Goal: Task Accomplishment & Management: Complete application form

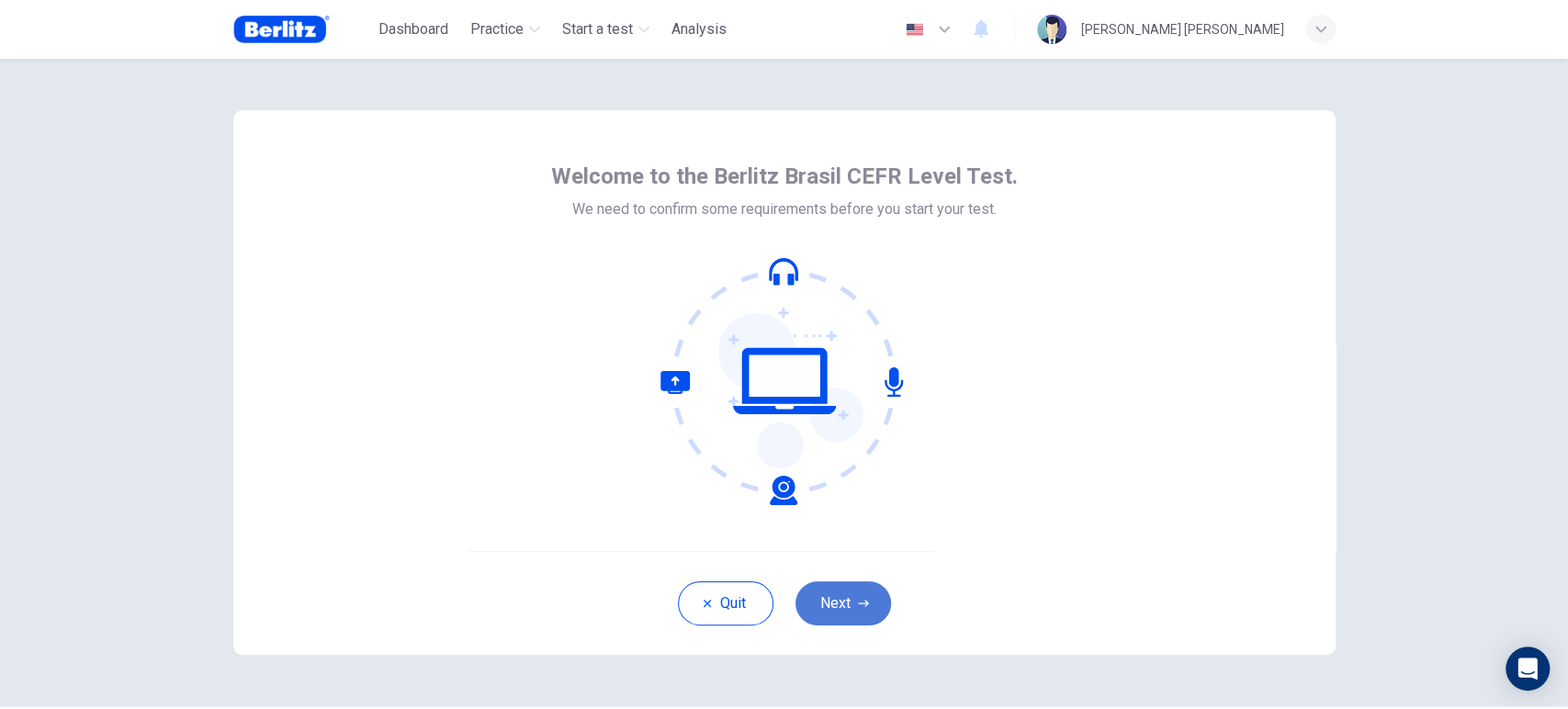
click at [821, 594] on button "Next" at bounding box center [844, 603] width 96 height 44
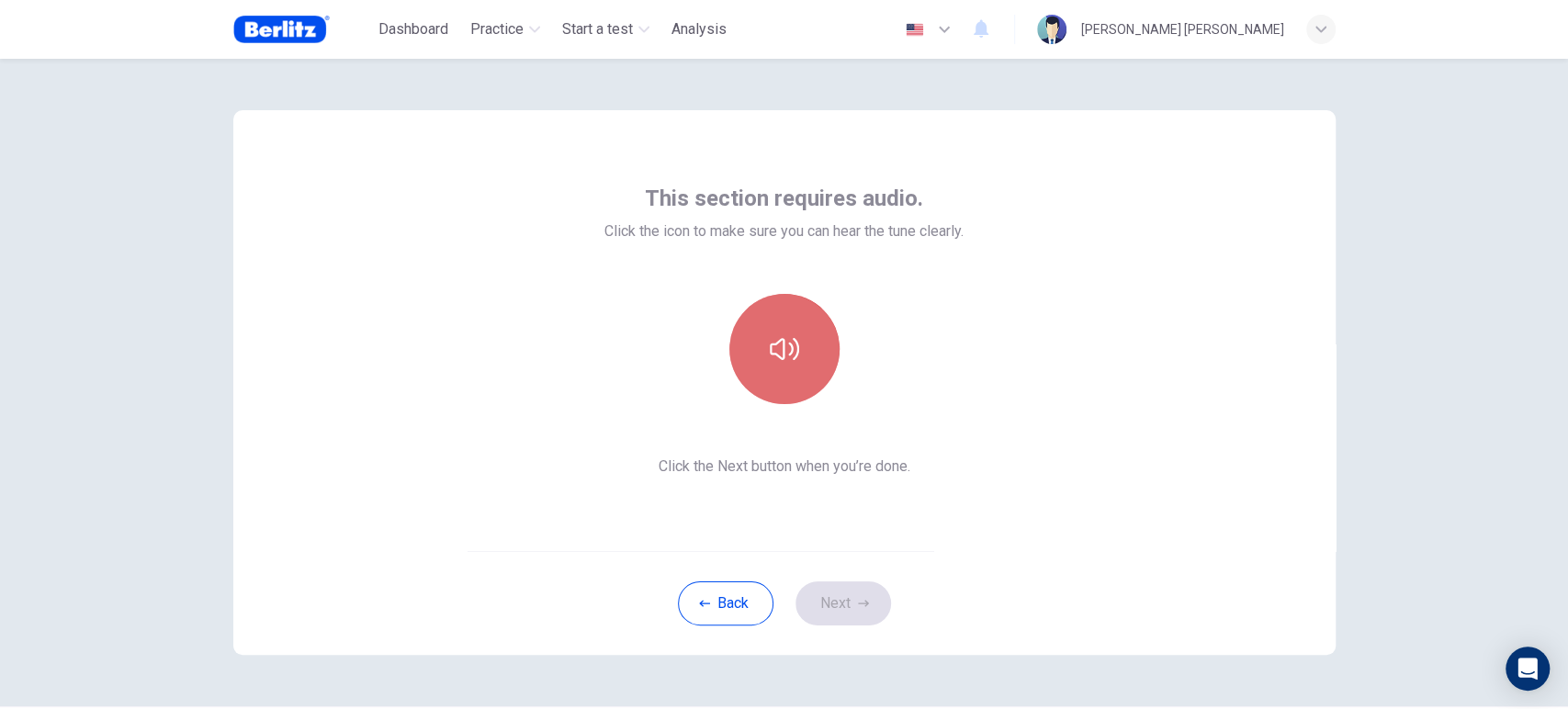
click at [796, 340] on button "button" at bounding box center [784, 349] width 110 height 110
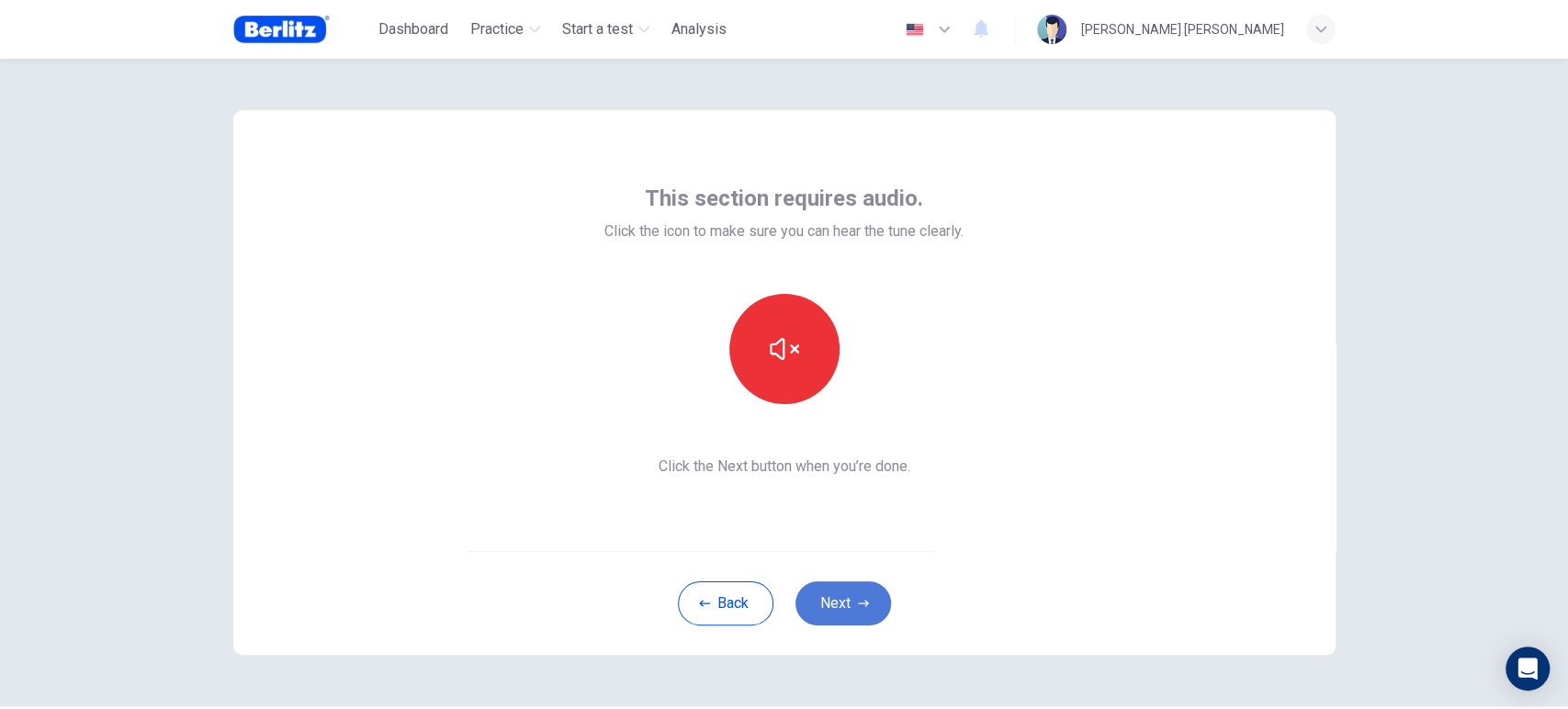
click at [844, 611] on button "Next" at bounding box center [844, 603] width 96 height 44
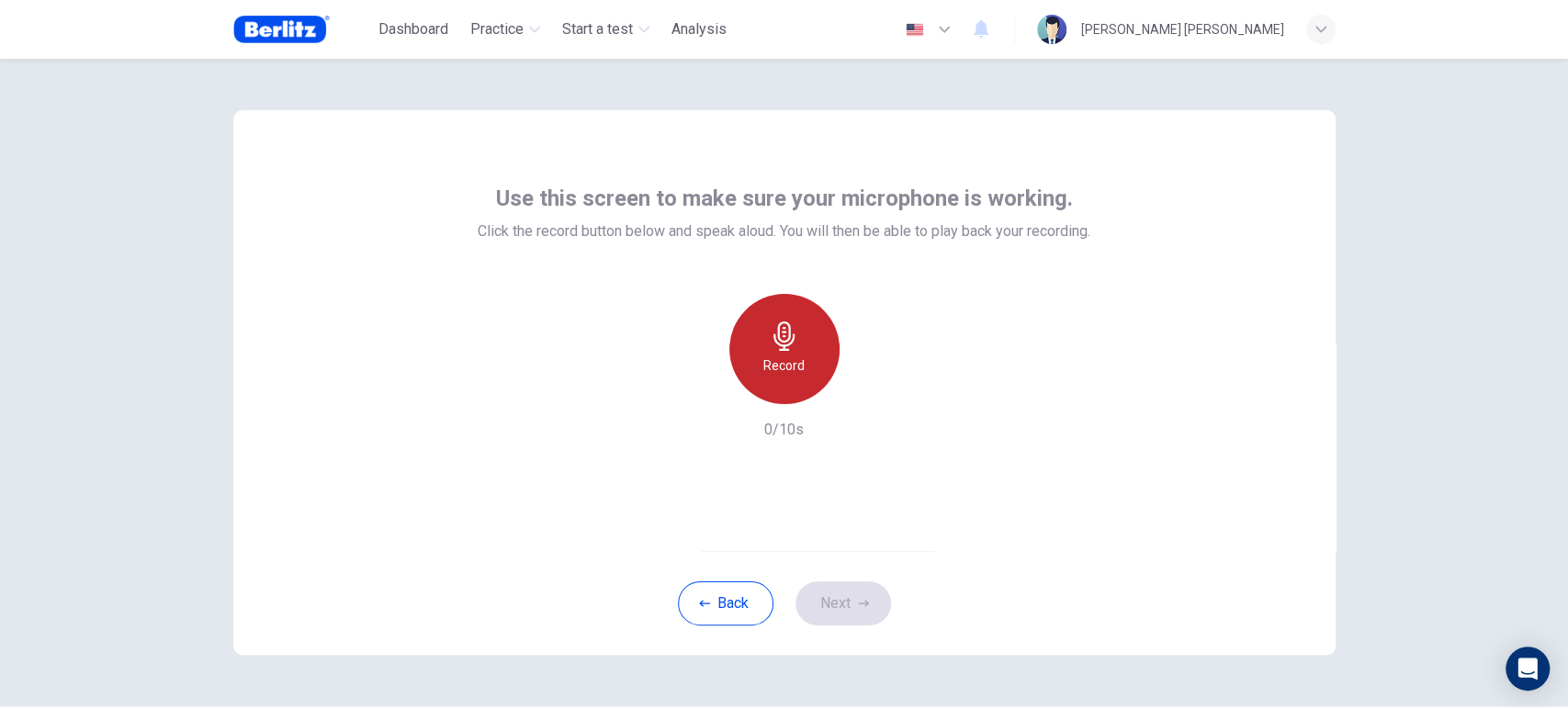
click at [762, 345] on div "Record" at bounding box center [784, 349] width 110 height 110
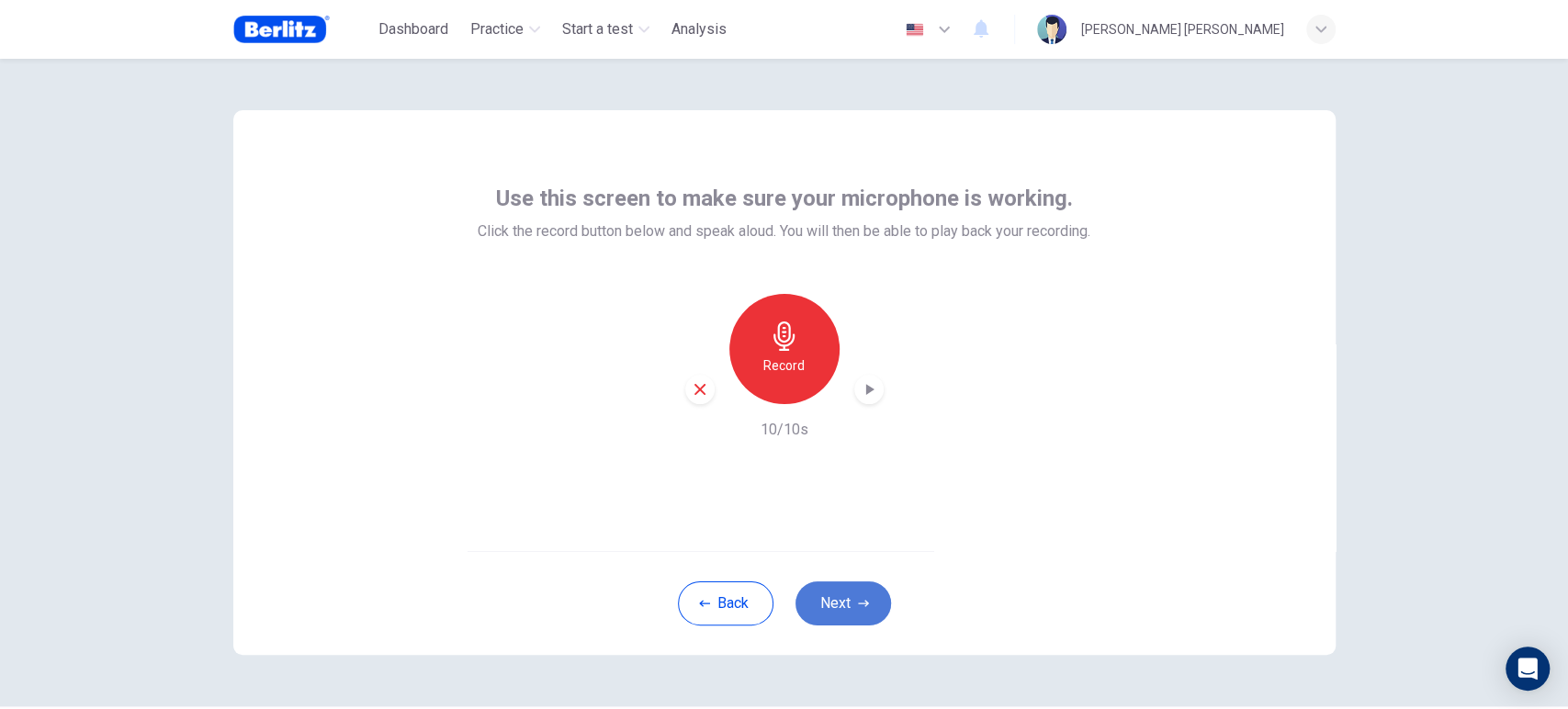
click at [861, 606] on icon "button" at bounding box center [863, 603] width 11 height 11
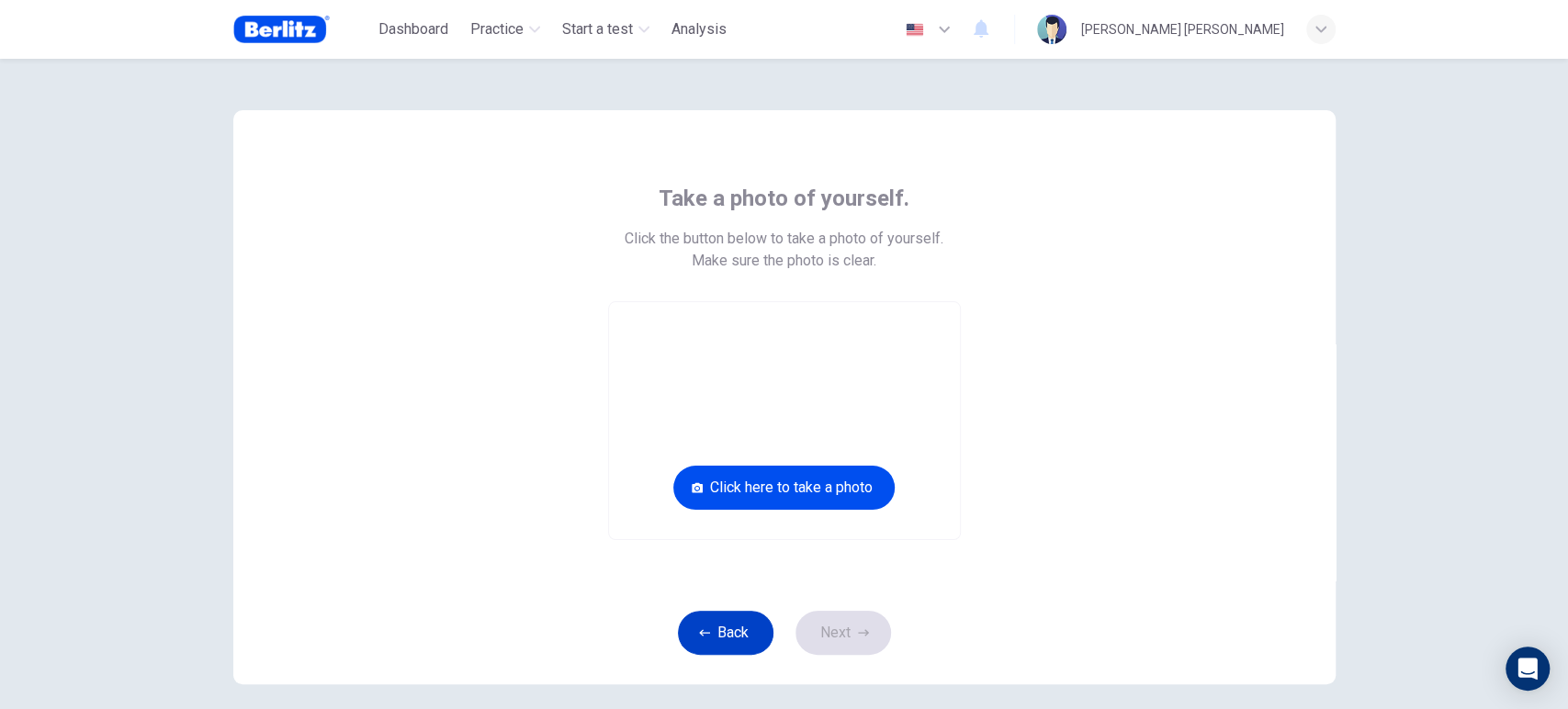
drag, startPoint x: 759, startPoint y: 664, endPoint x: 755, endPoint y: 649, distance: 15.5
click at [757, 658] on div "Back Next" at bounding box center [784, 632] width 1102 height 104
click at [750, 638] on button "Back" at bounding box center [726, 633] width 96 height 44
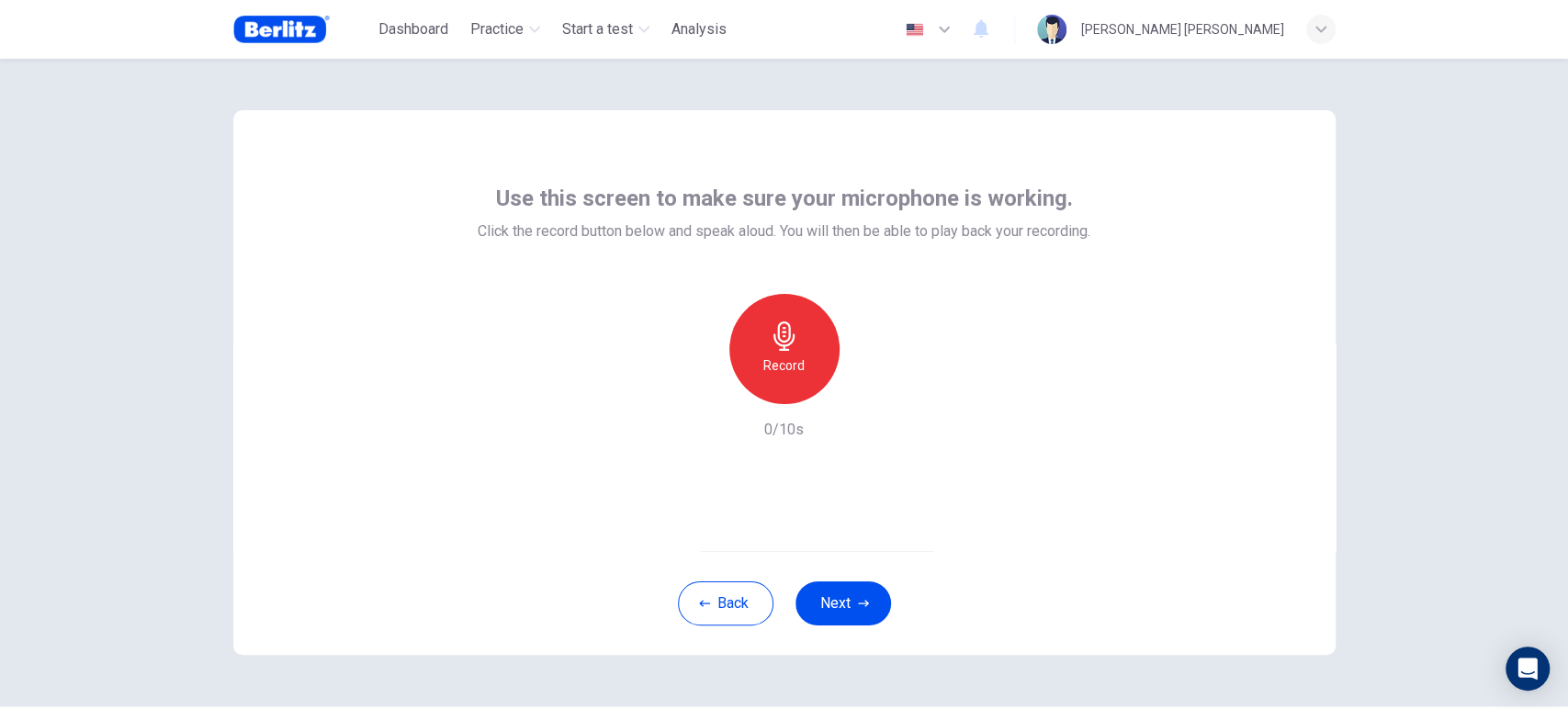
click at [783, 381] on div "Record" at bounding box center [784, 349] width 110 height 110
click at [866, 395] on icon "button" at bounding box center [869, 390] width 18 height 18
click at [834, 598] on button "Next" at bounding box center [844, 603] width 96 height 44
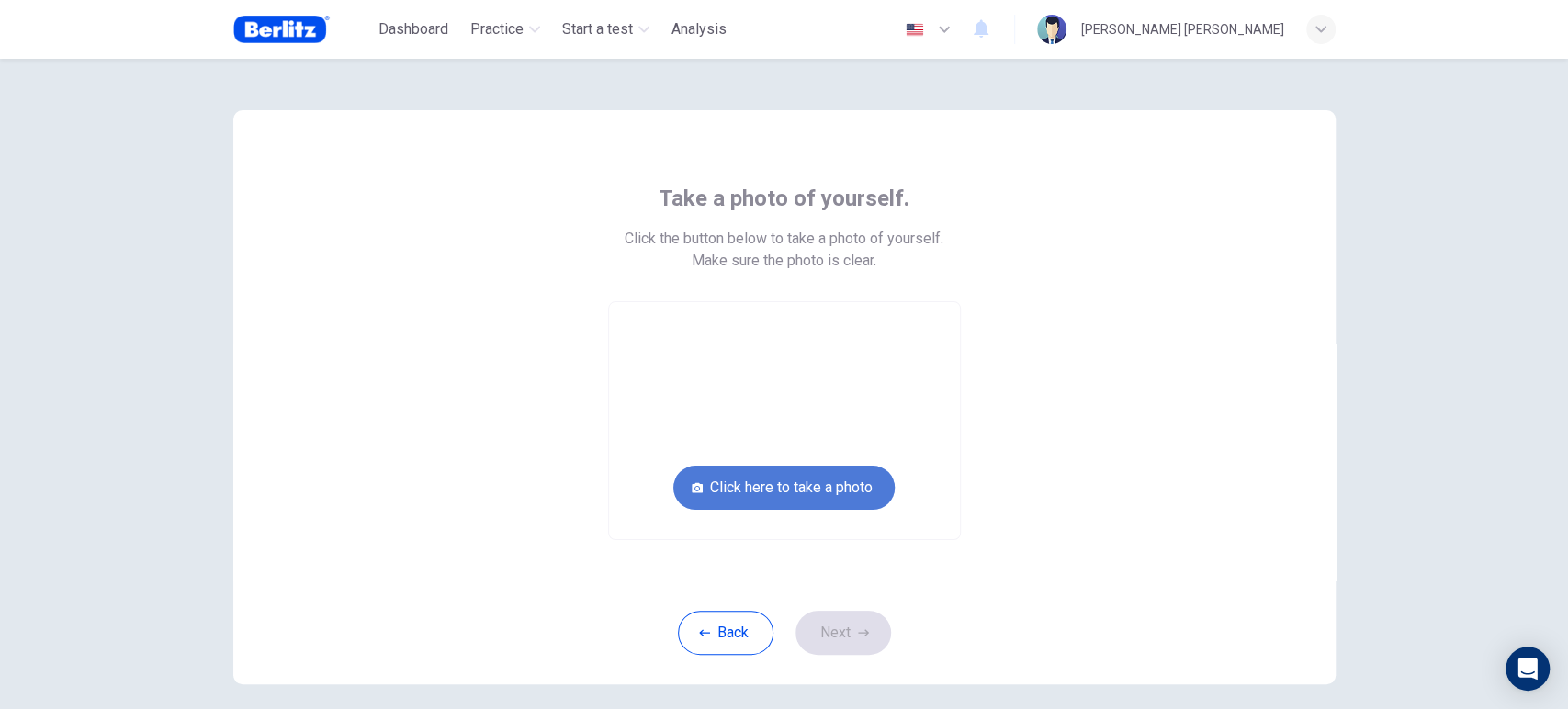
click at [821, 494] on button "Click here to take a photo" at bounding box center [784, 488] width 222 height 44
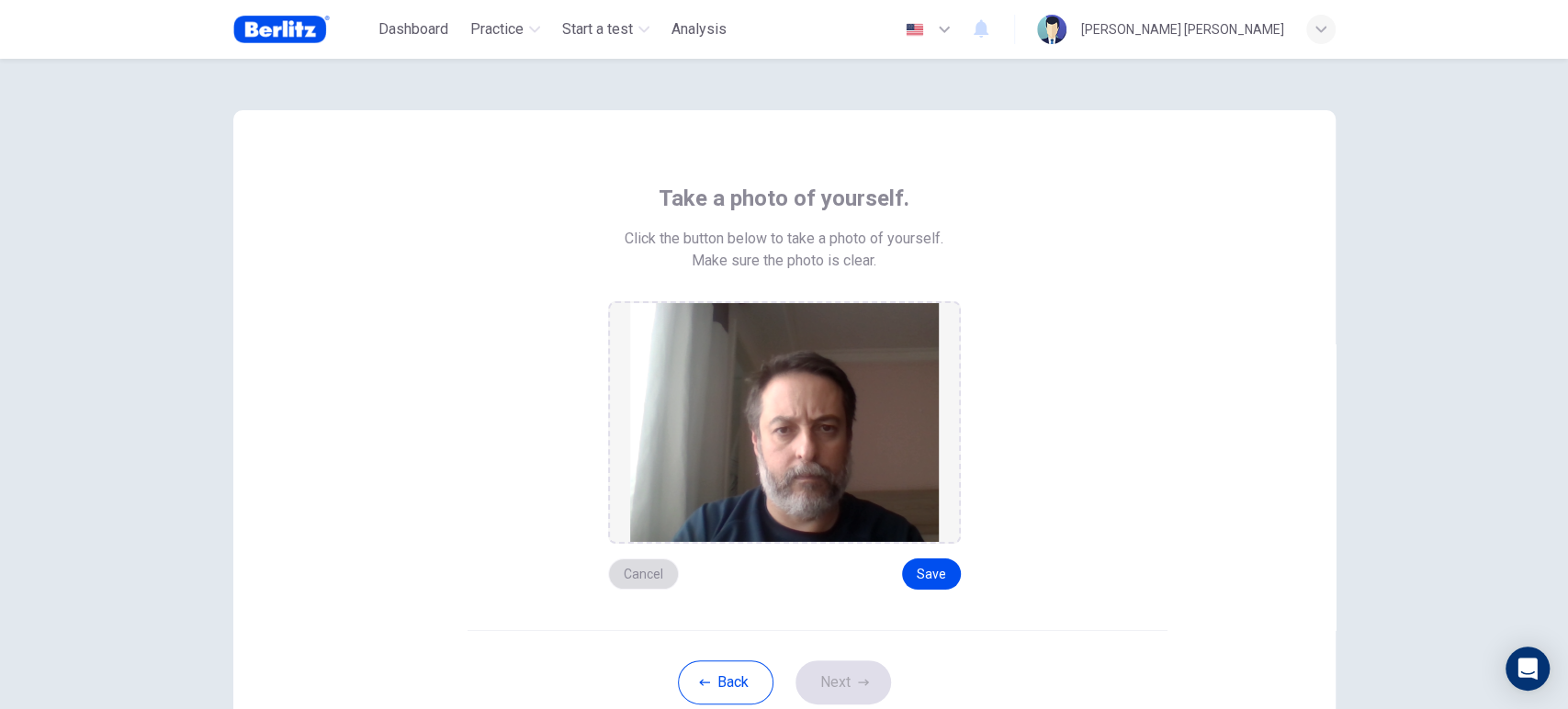
click at [628, 560] on button "Cancel" at bounding box center [644, 574] width 71 height 32
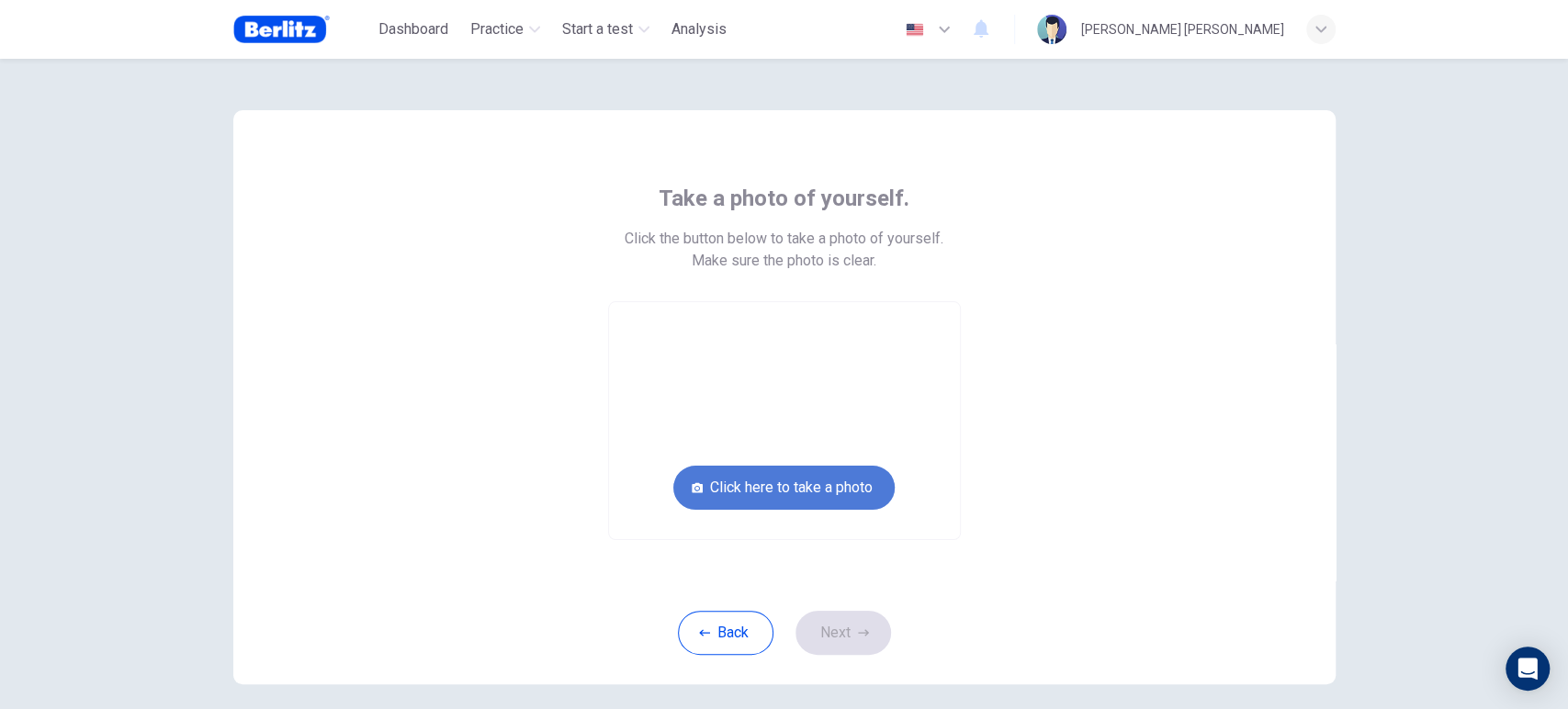
click at [789, 498] on button "Click here to take a photo" at bounding box center [784, 488] width 222 height 44
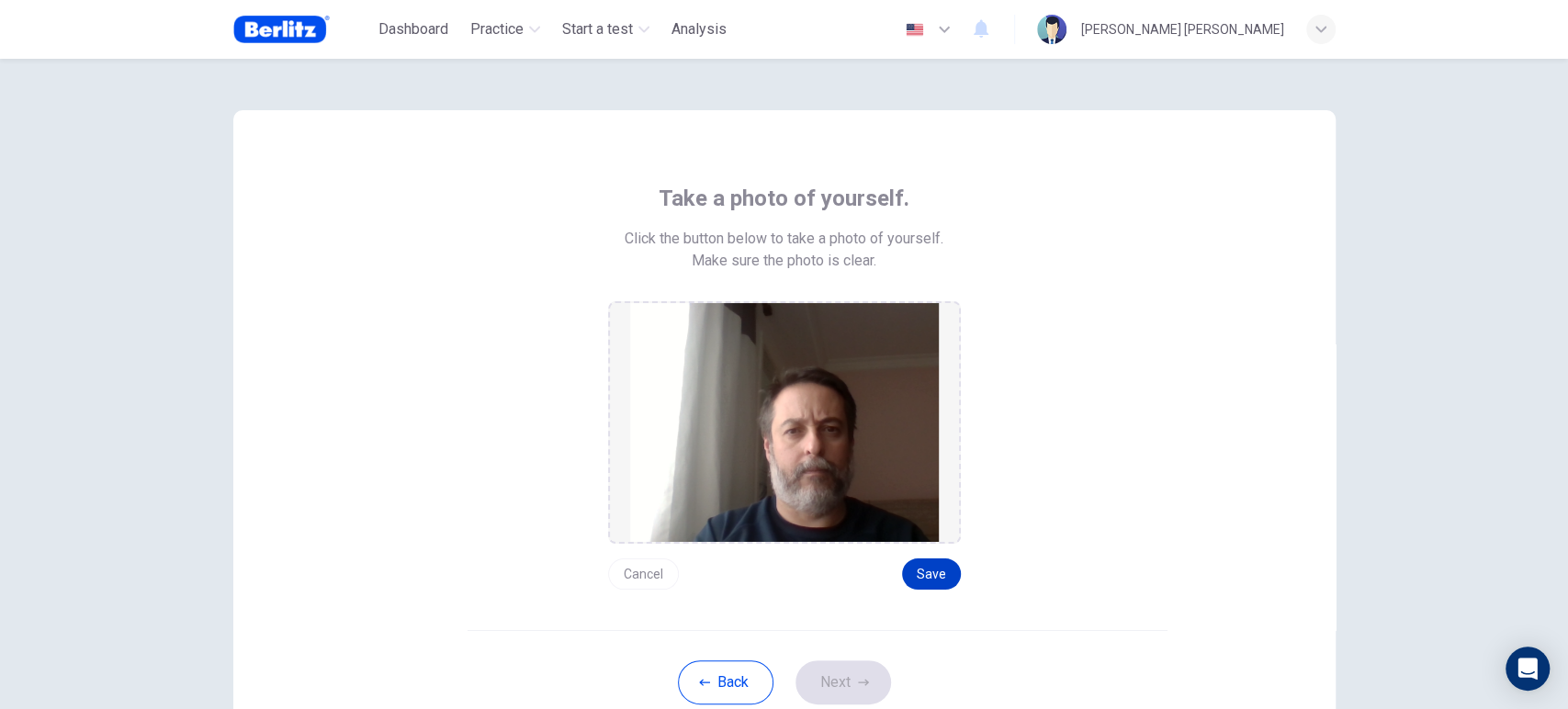
click at [912, 575] on button "Save" at bounding box center [931, 574] width 59 height 32
click at [815, 675] on button "Next" at bounding box center [844, 683] width 96 height 44
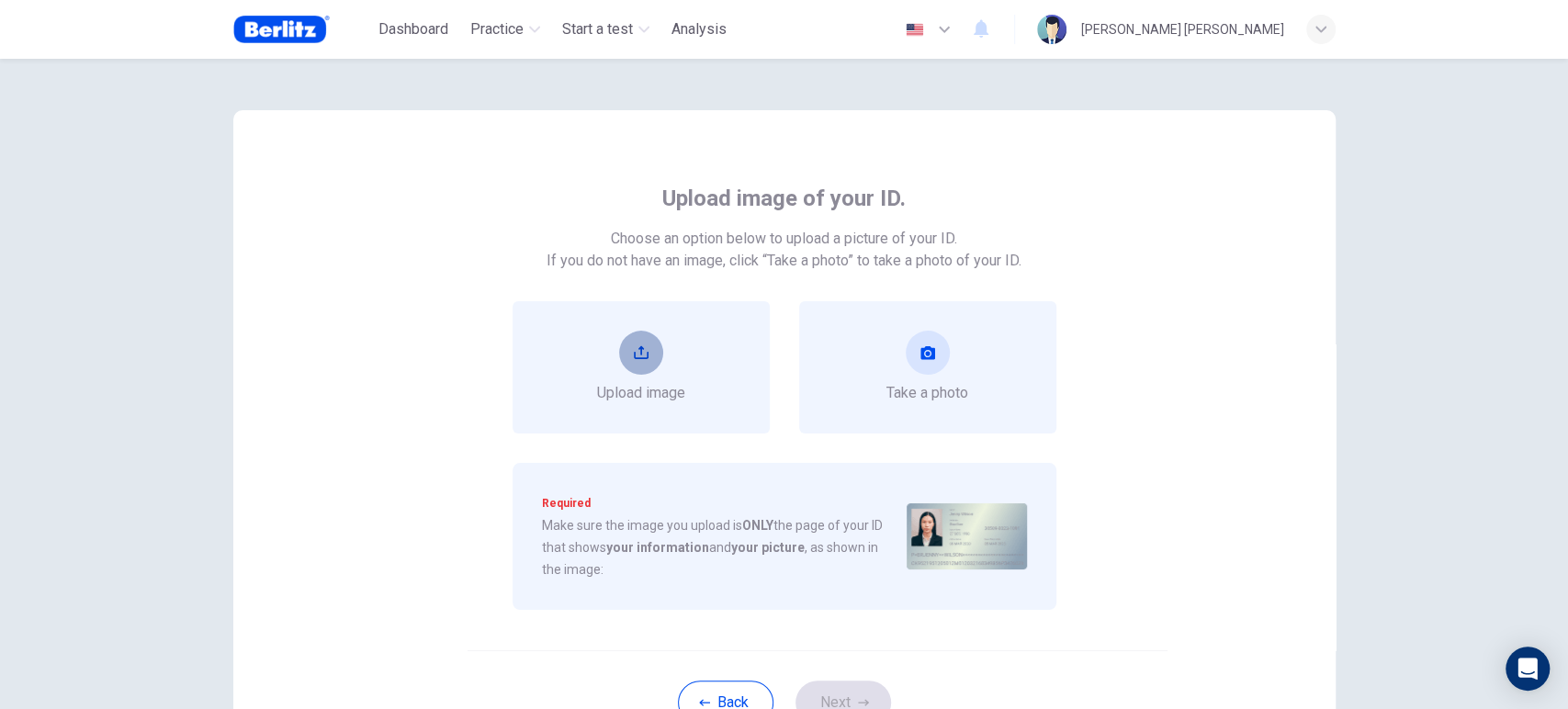
click at [634, 353] on icon "upload" at bounding box center [641, 352] width 14 height 14
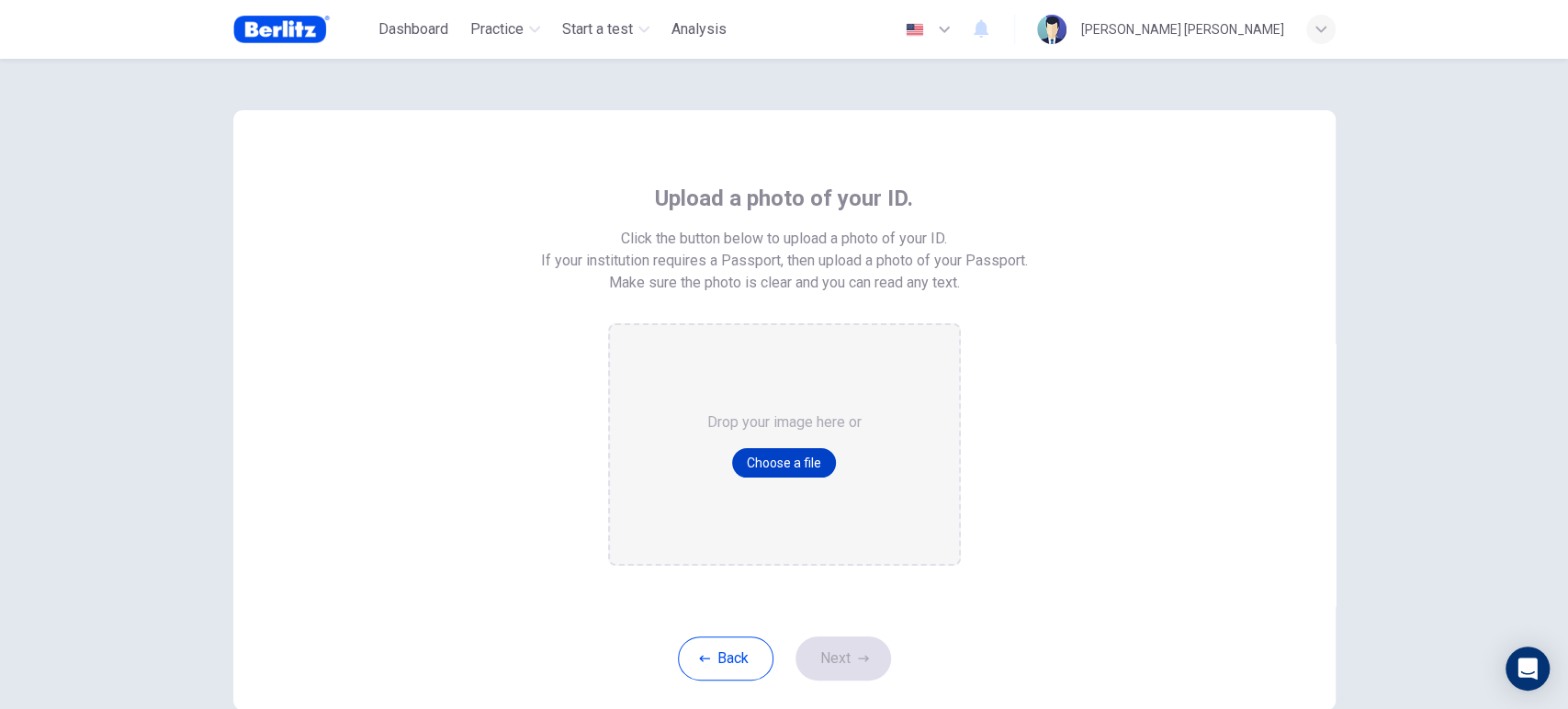
click at [794, 458] on button "Choose a file" at bounding box center [784, 462] width 104 height 30
click at [761, 463] on button "Choose a file" at bounding box center [784, 462] width 104 height 30
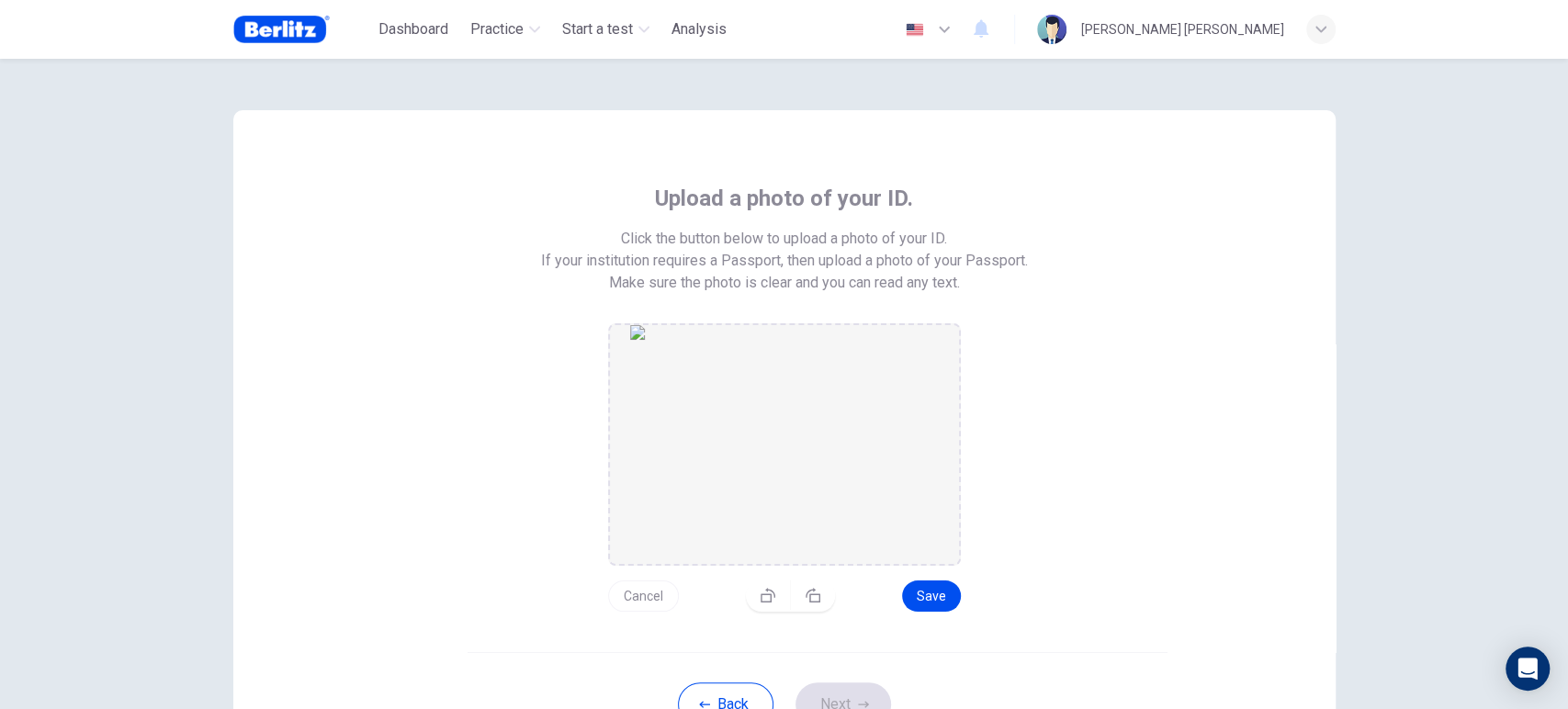
click at [649, 592] on button "Cancel" at bounding box center [644, 596] width 71 height 32
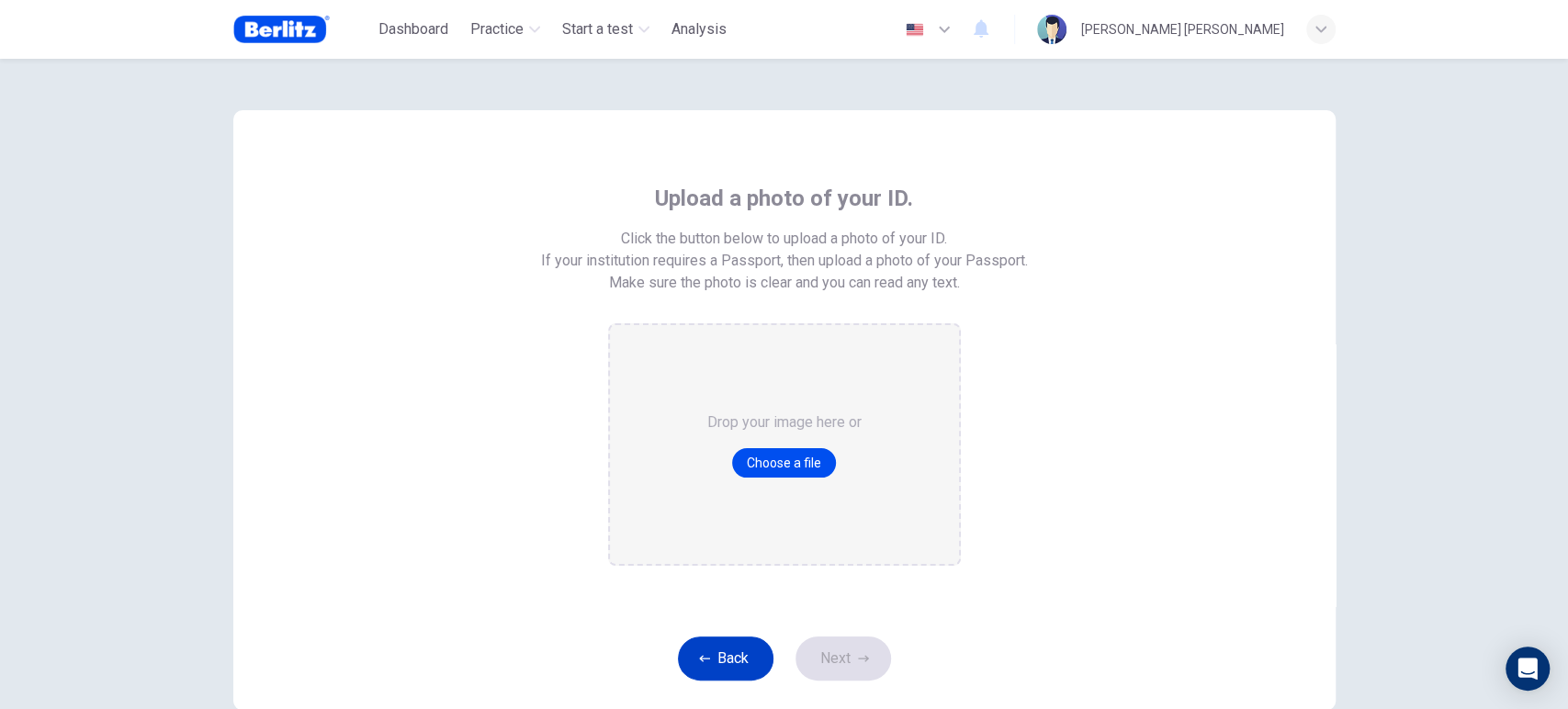
click at [742, 653] on button "Back" at bounding box center [726, 659] width 96 height 44
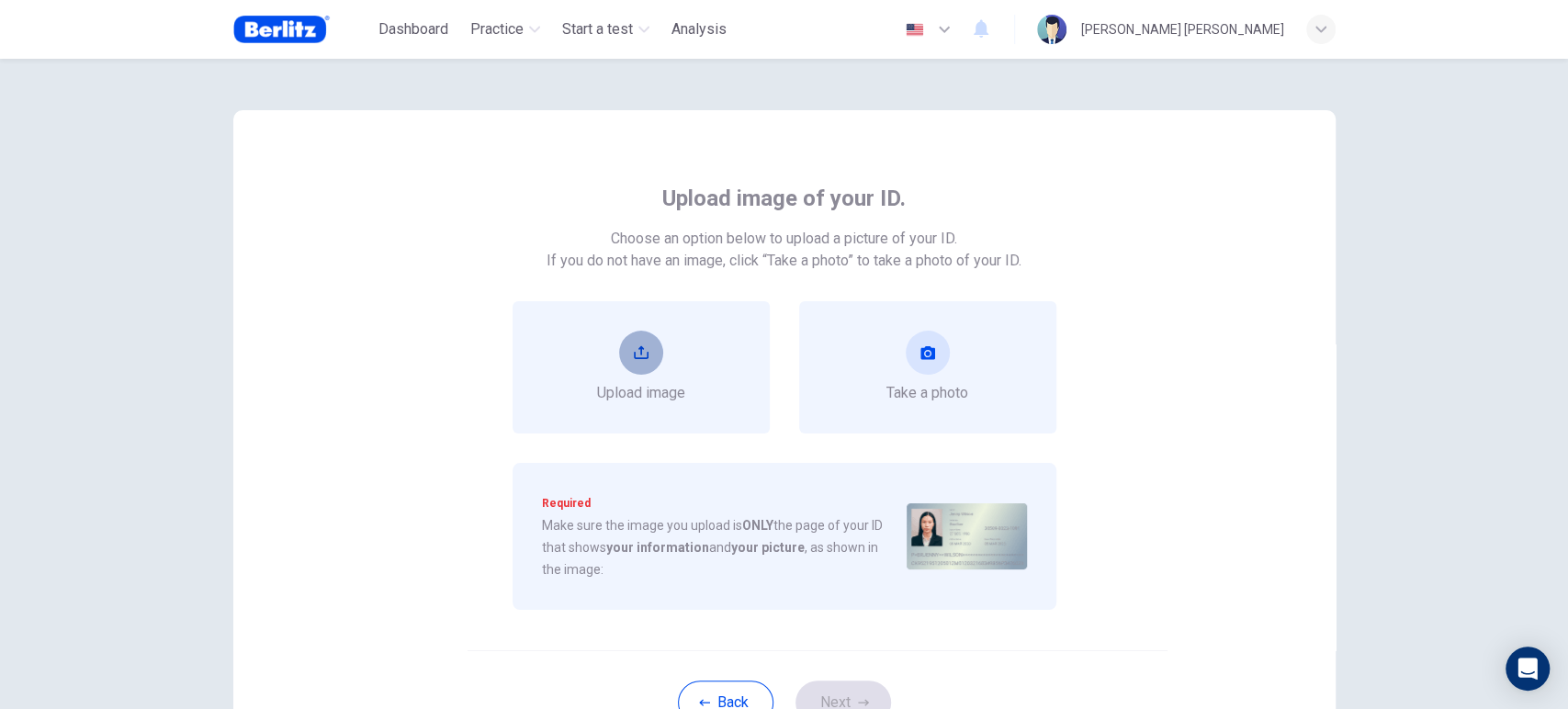
click at [632, 343] on button "upload" at bounding box center [642, 353] width 44 height 44
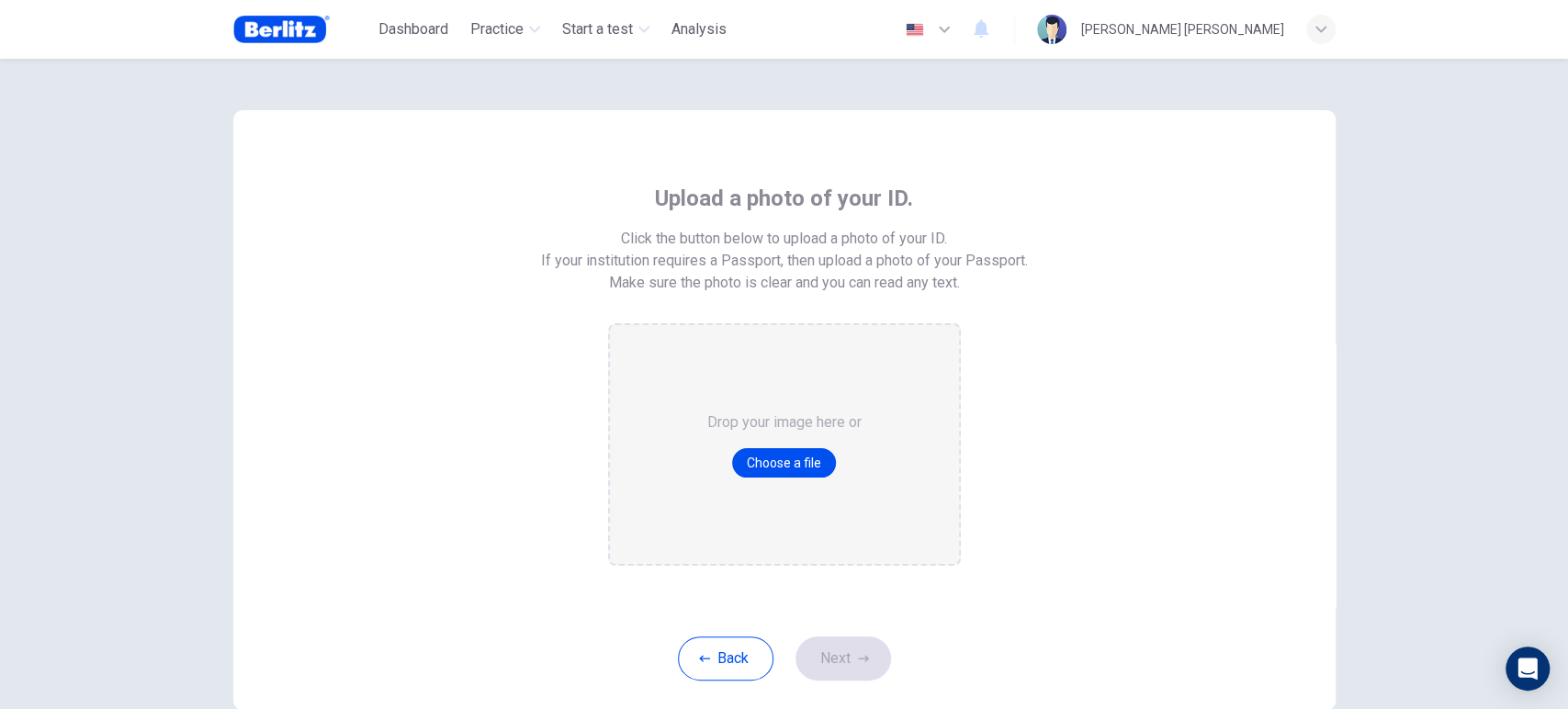
scroll to position [110, 0]
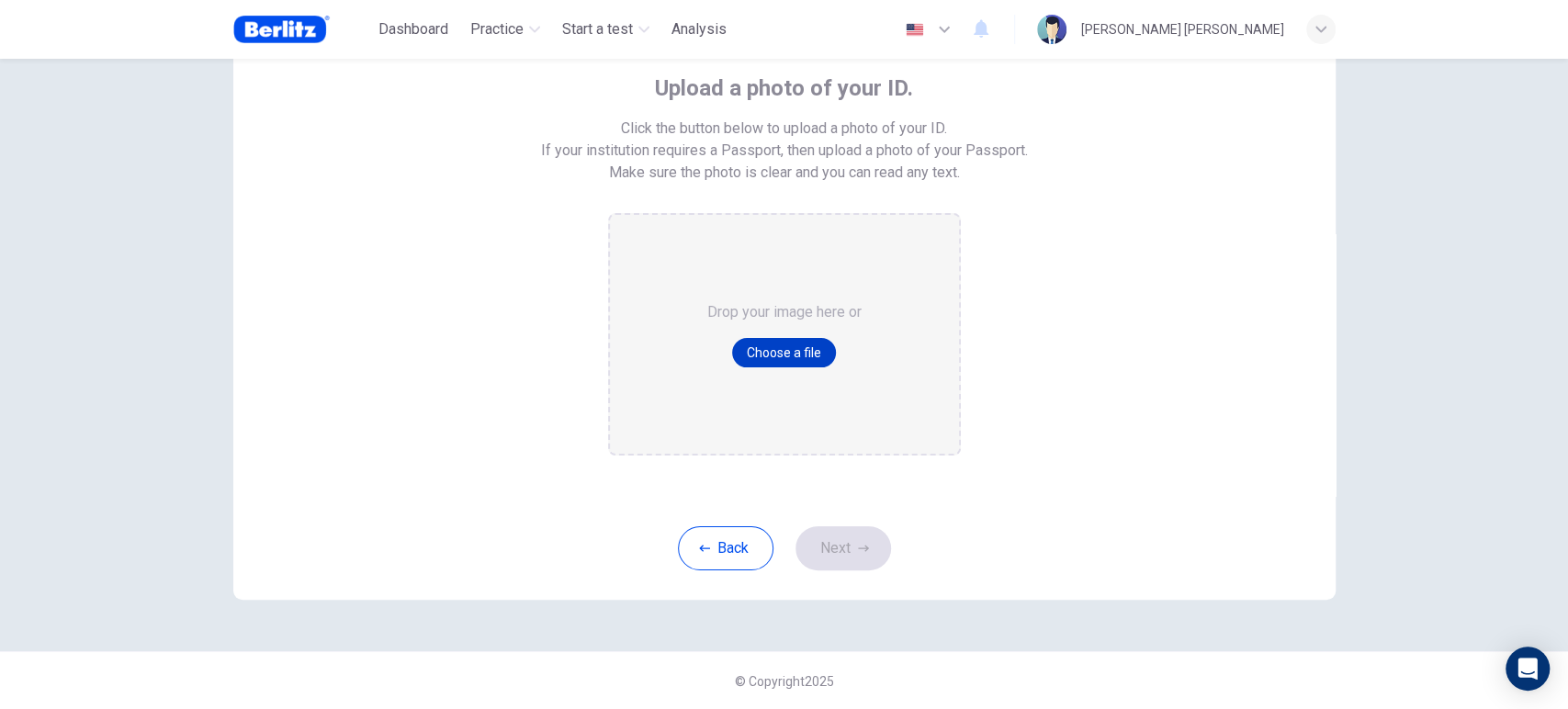
click at [763, 349] on button "Choose a file" at bounding box center [784, 352] width 104 height 30
click at [775, 354] on button "Choose a file" at bounding box center [784, 352] width 104 height 30
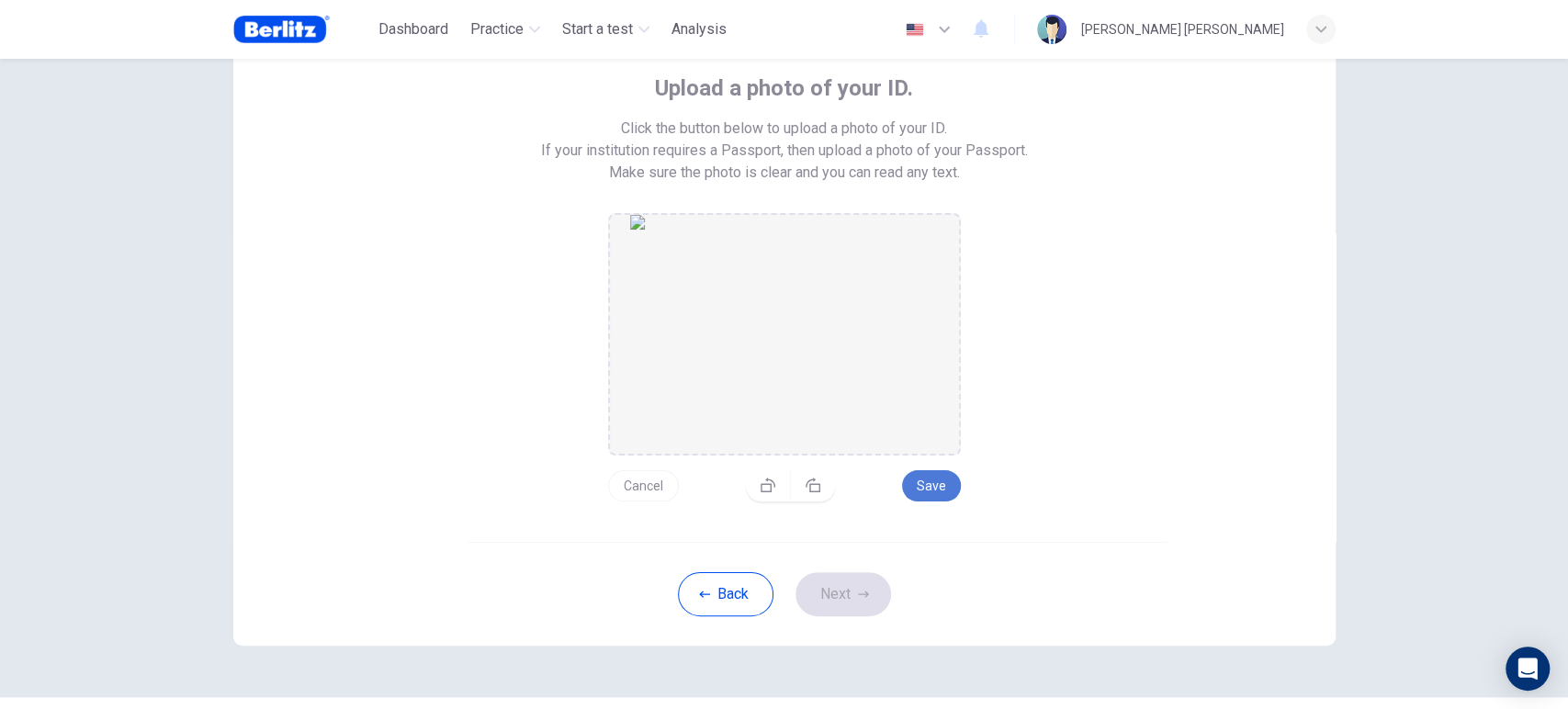
click at [930, 494] on button "Save" at bounding box center [931, 485] width 59 height 32
click at [865, 604] on button "Next" at bounding box center [844, 595] width 96 height 44
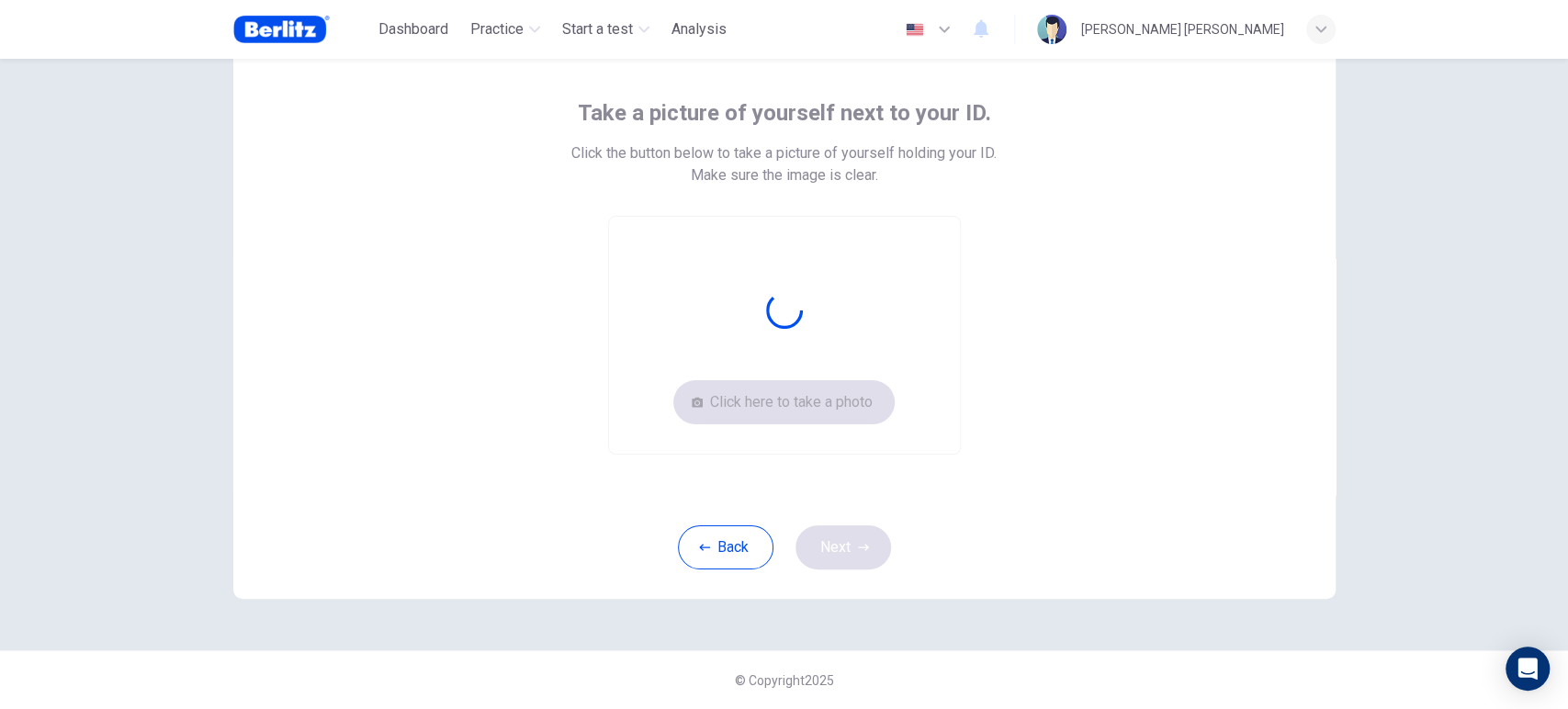
scroll to position [84, 0]
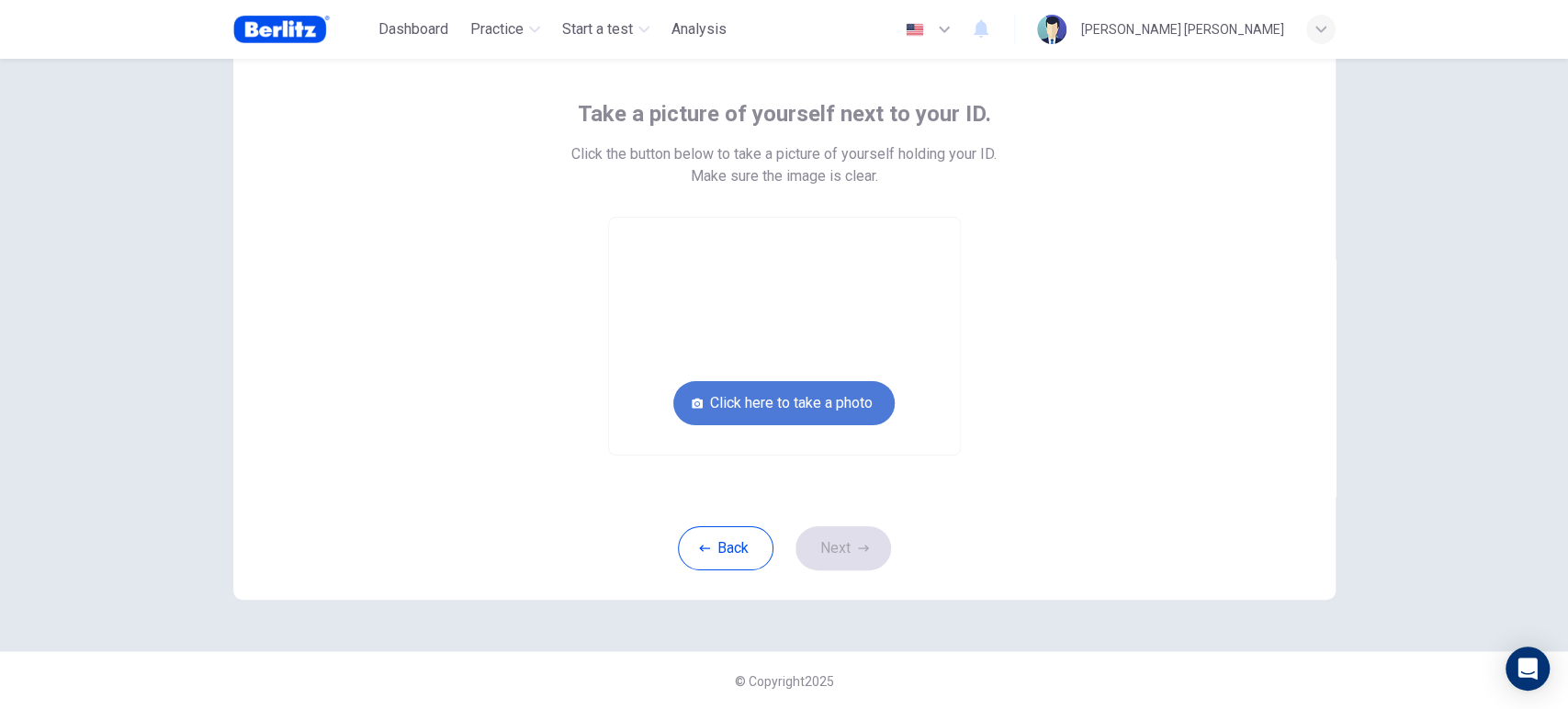
click at [853, 395] on button "Click here to take a photo" at bounding box center [784, 404] width 222 height 44
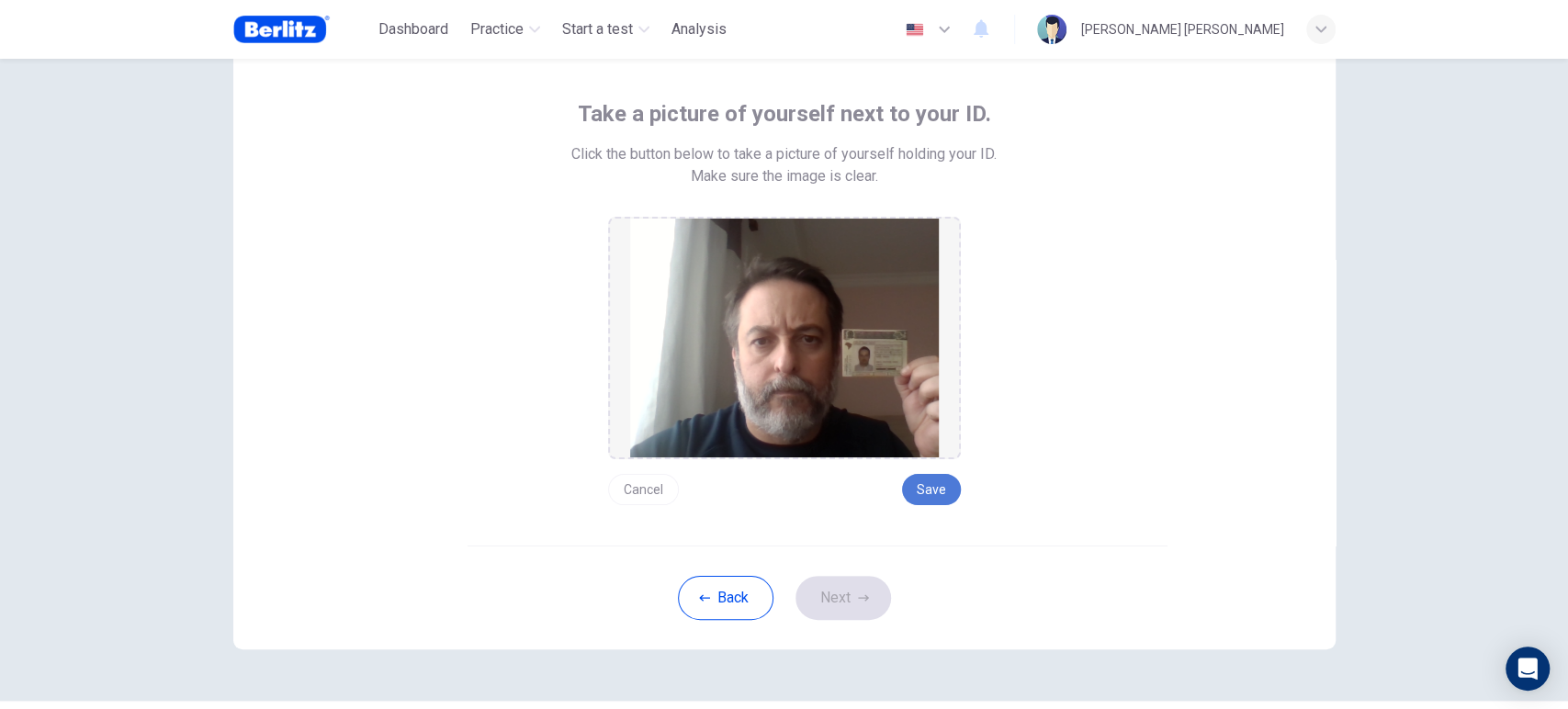
click at [933, 492] on button "Save" at bounding box center [931, 489] width 59 height 32
click at [829, 604] on button "Next" at bounding box center [844, 599] width 96 height 44
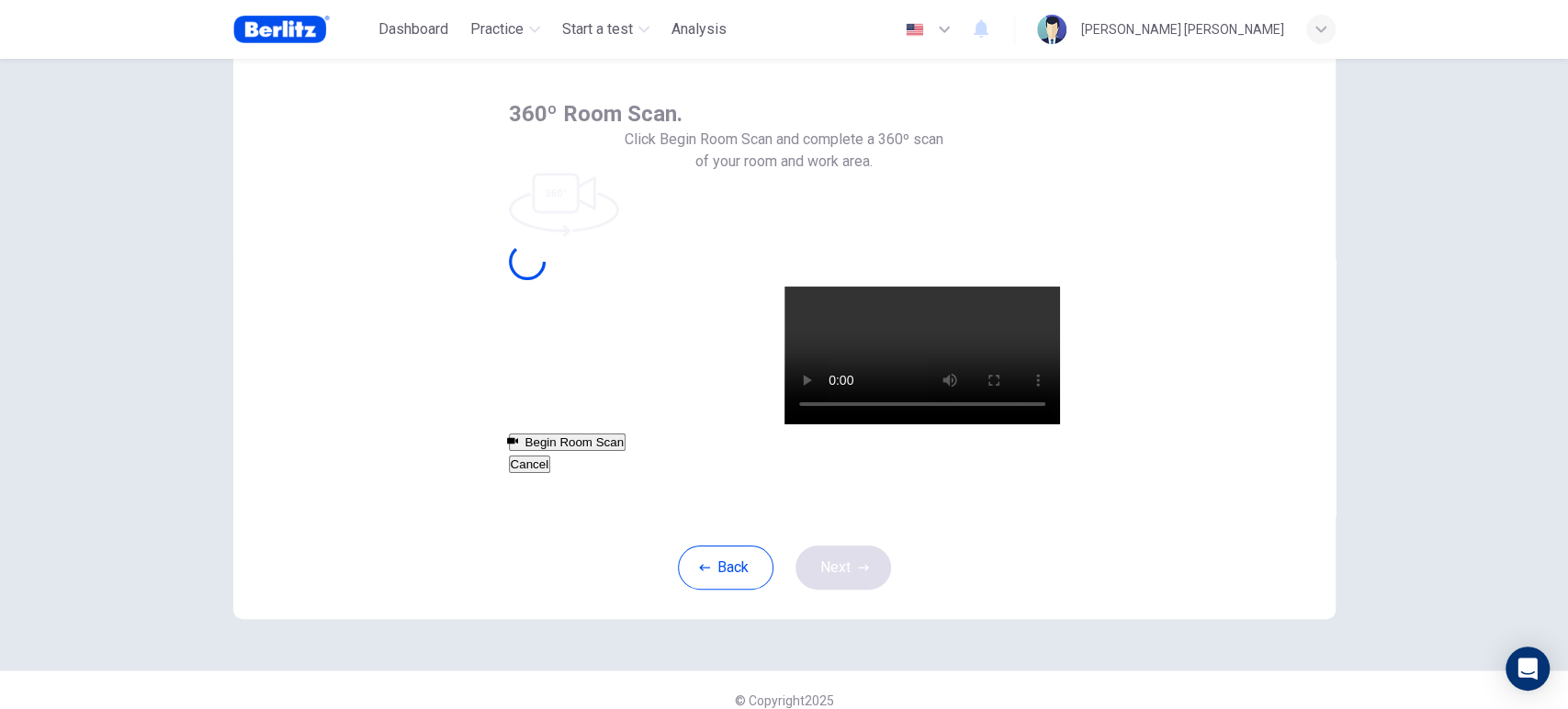
scroll to position [55, 0]
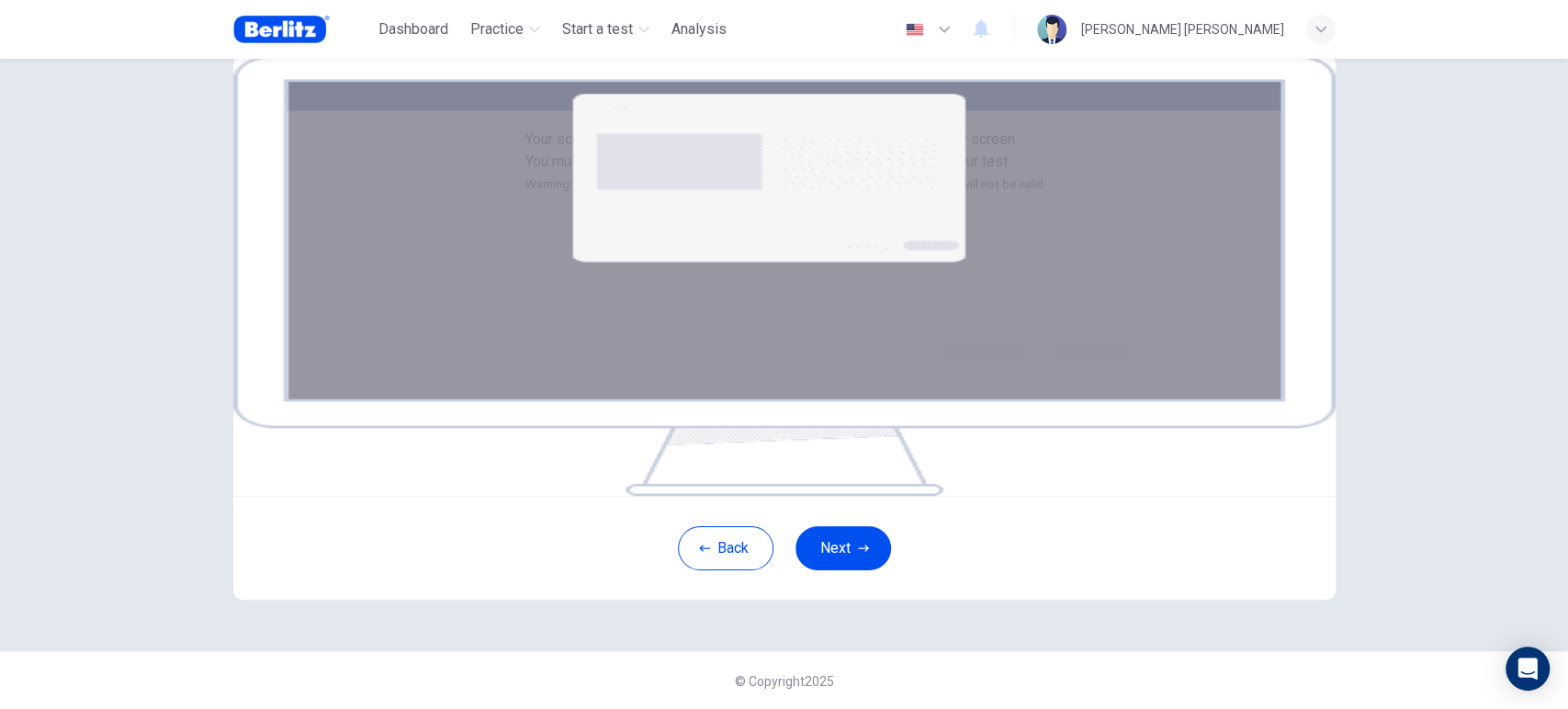
scroll to position [244, 0]
click at [827, 550] on button "Next" at bounding box center [844, 548] width 96 height 44
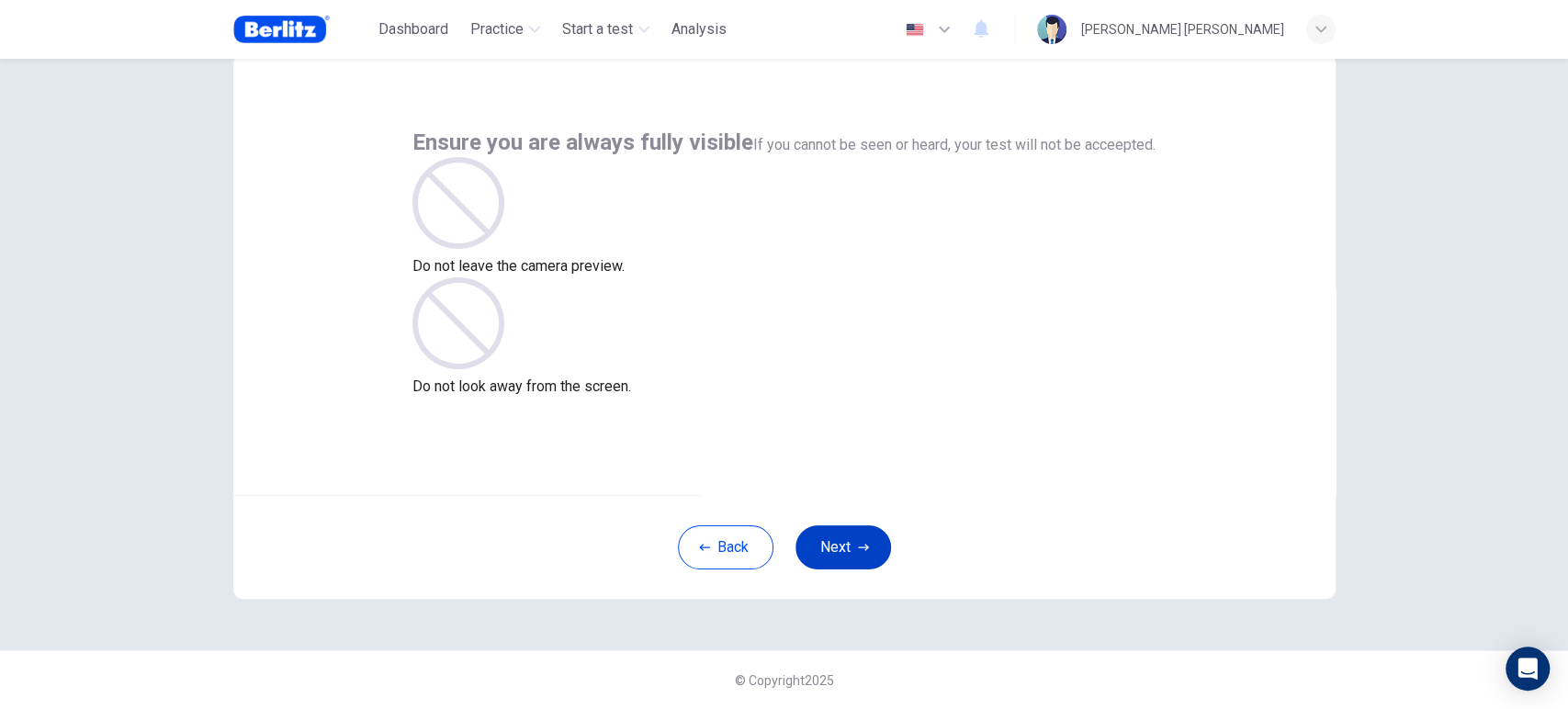
scroll to position [55, 0]
click at [849, 548] on button "Next" at bounding box center [844, 549] width 96 height 44
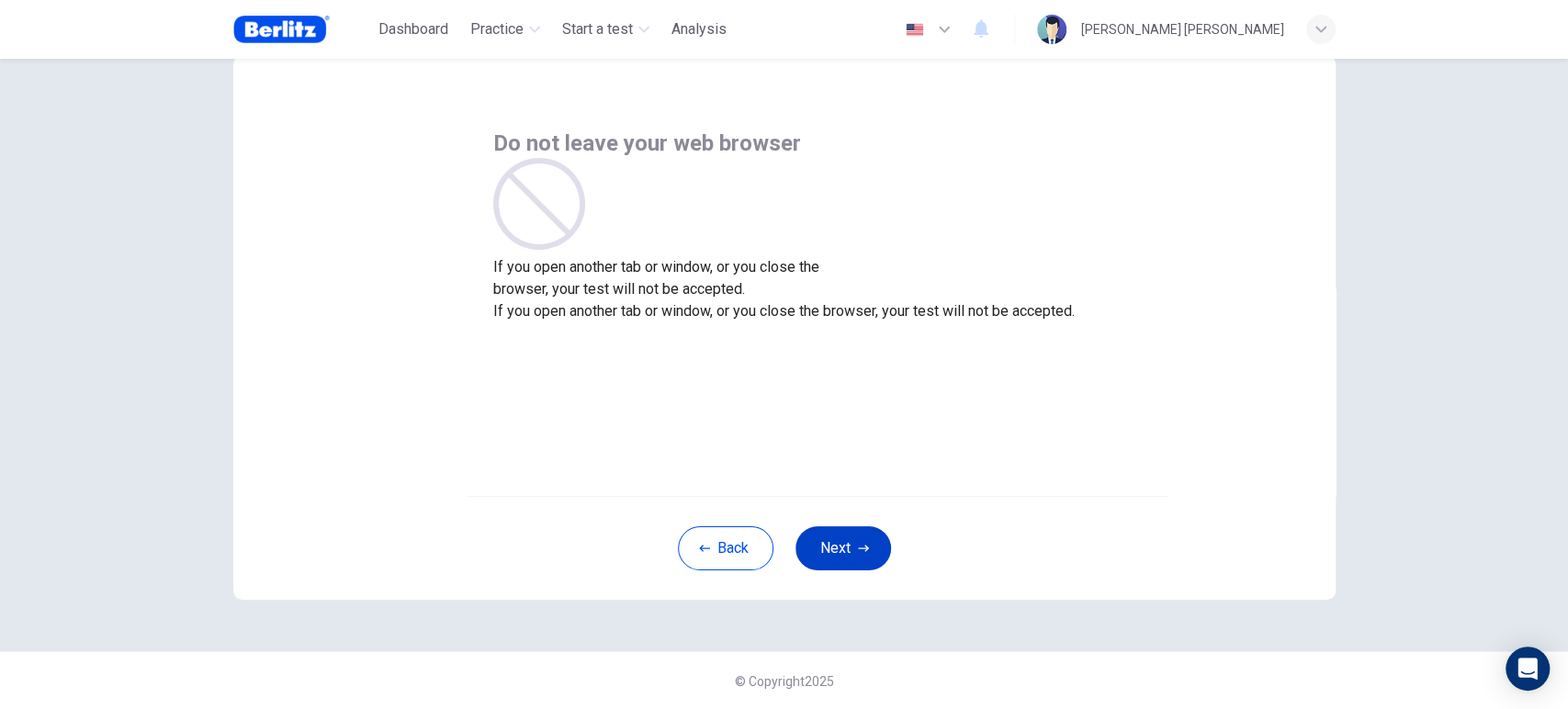
click at [849, 548] on button "Next" at bounding box center [844, 549] width 96 height 44
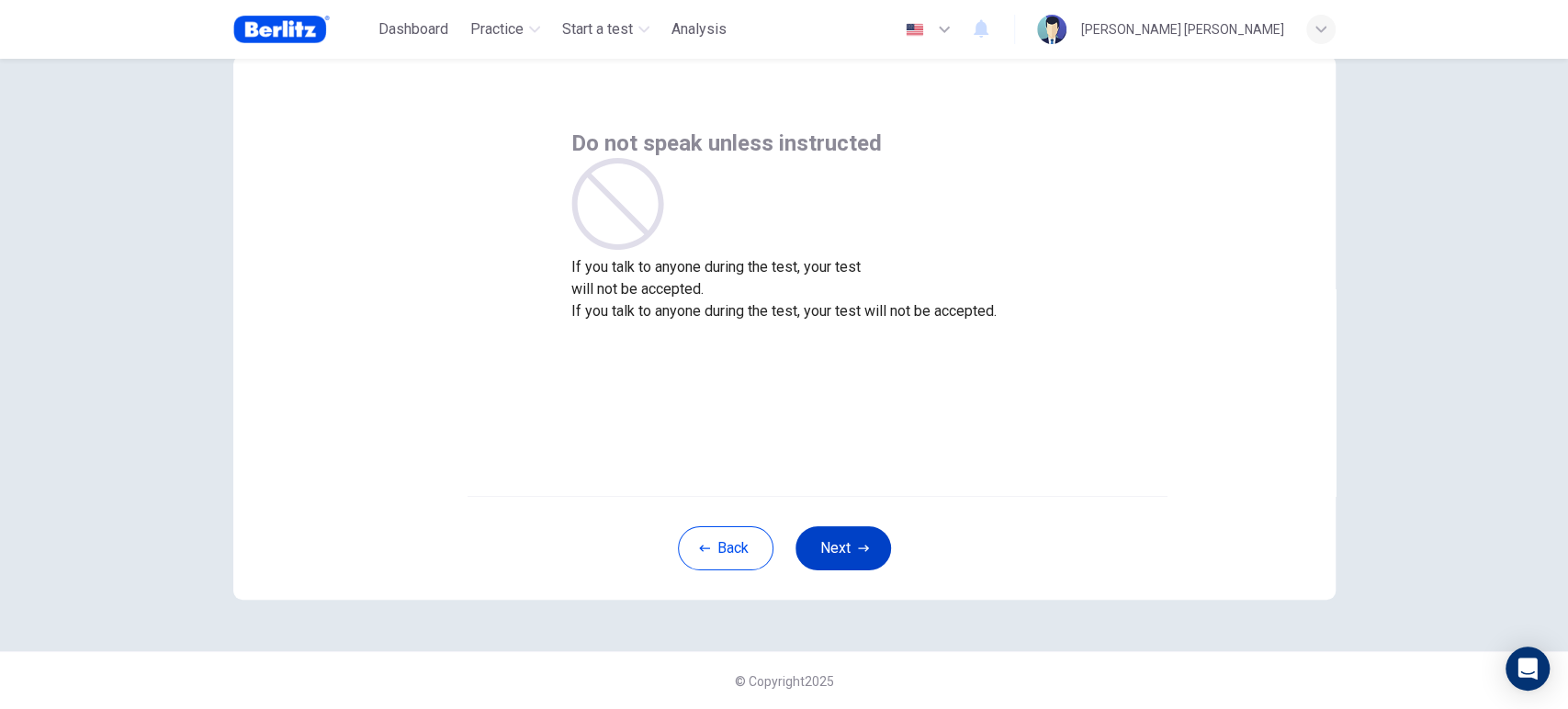
click at [849, 548] on button "Next" at bounding box center [844, 549] width 96 height 44
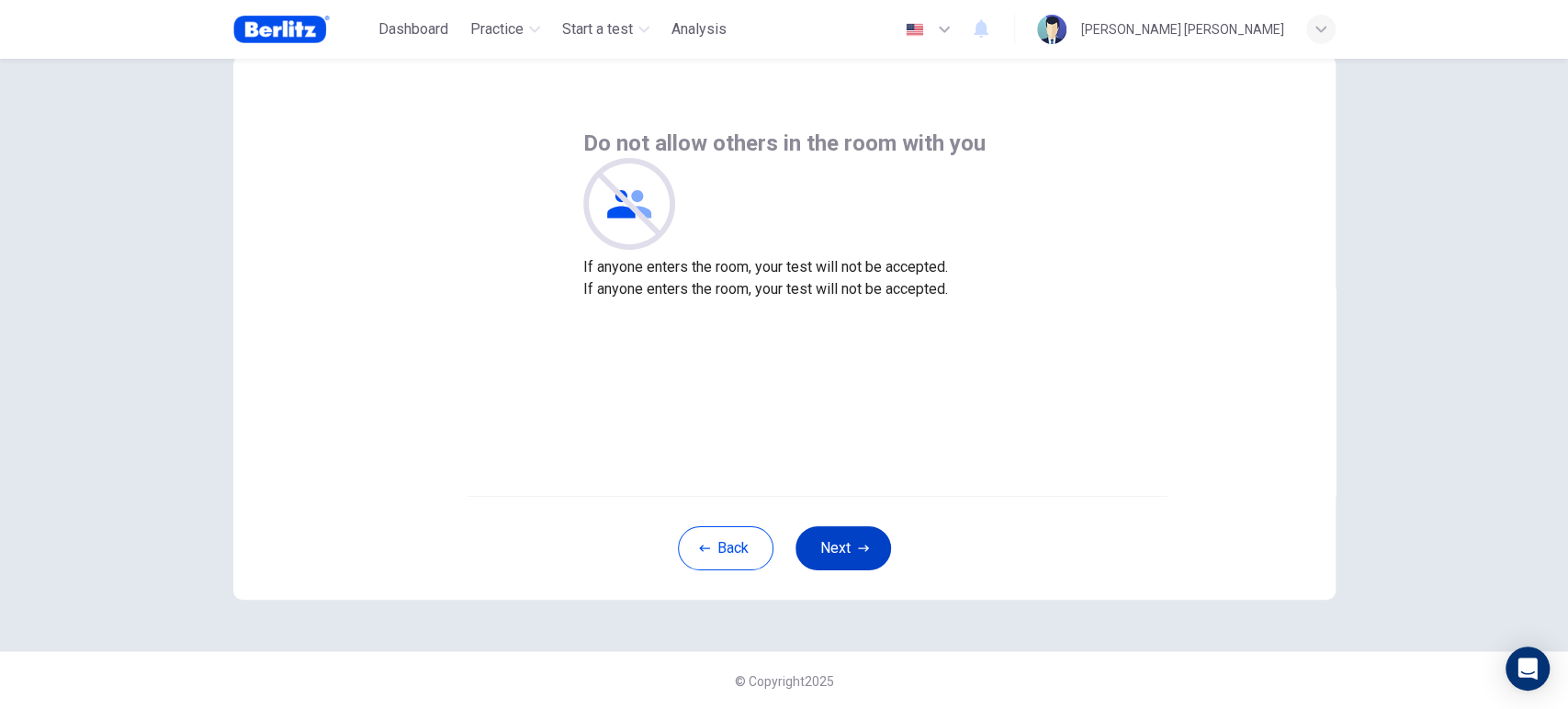
click at [849, 548] on button "Next" at bounding box center [844, 549] width 96 height 44
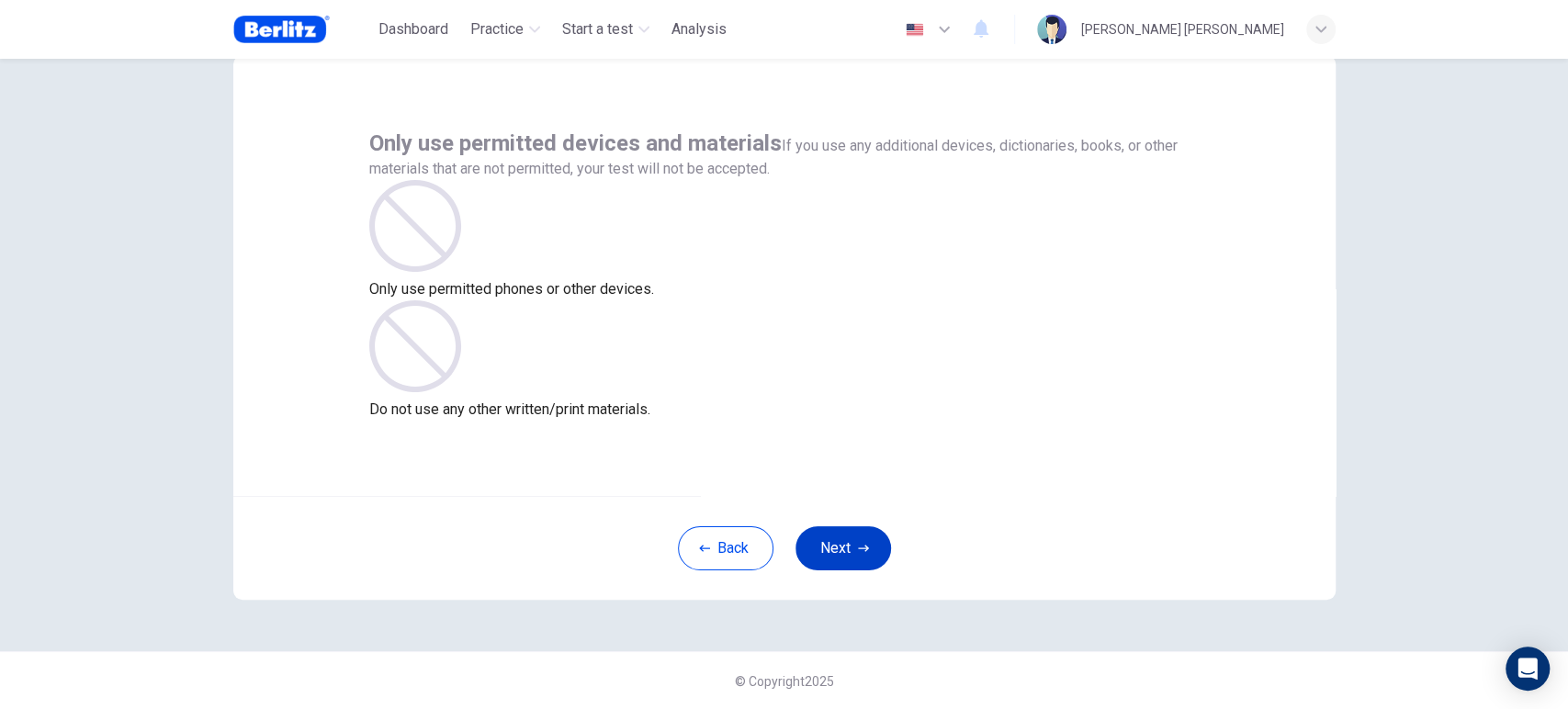
click at [849, 548] on button "Next" at bounding box center [844, 549] width 96 height 44
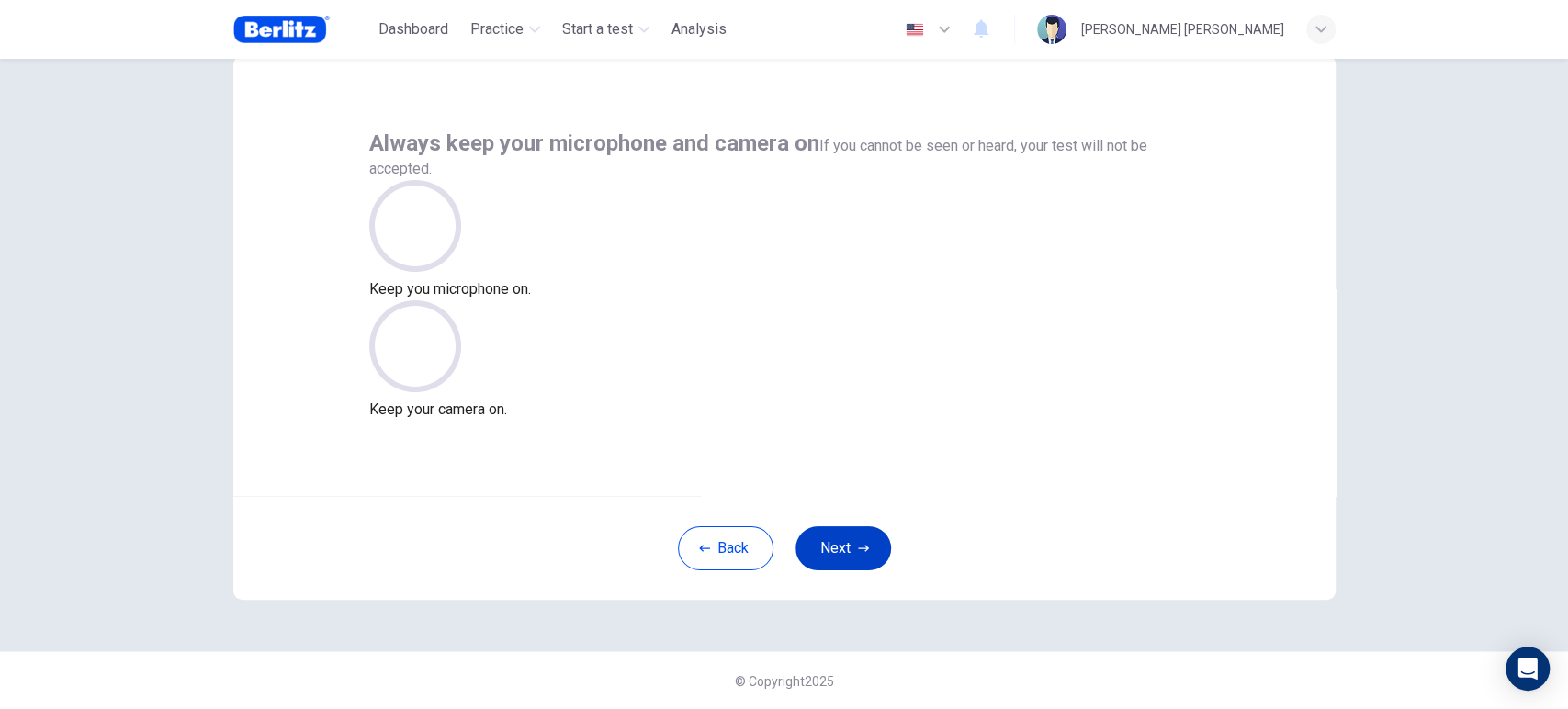
click at [849, 548] on button "Next" at bounding box center [844, 549] width 96 height 44
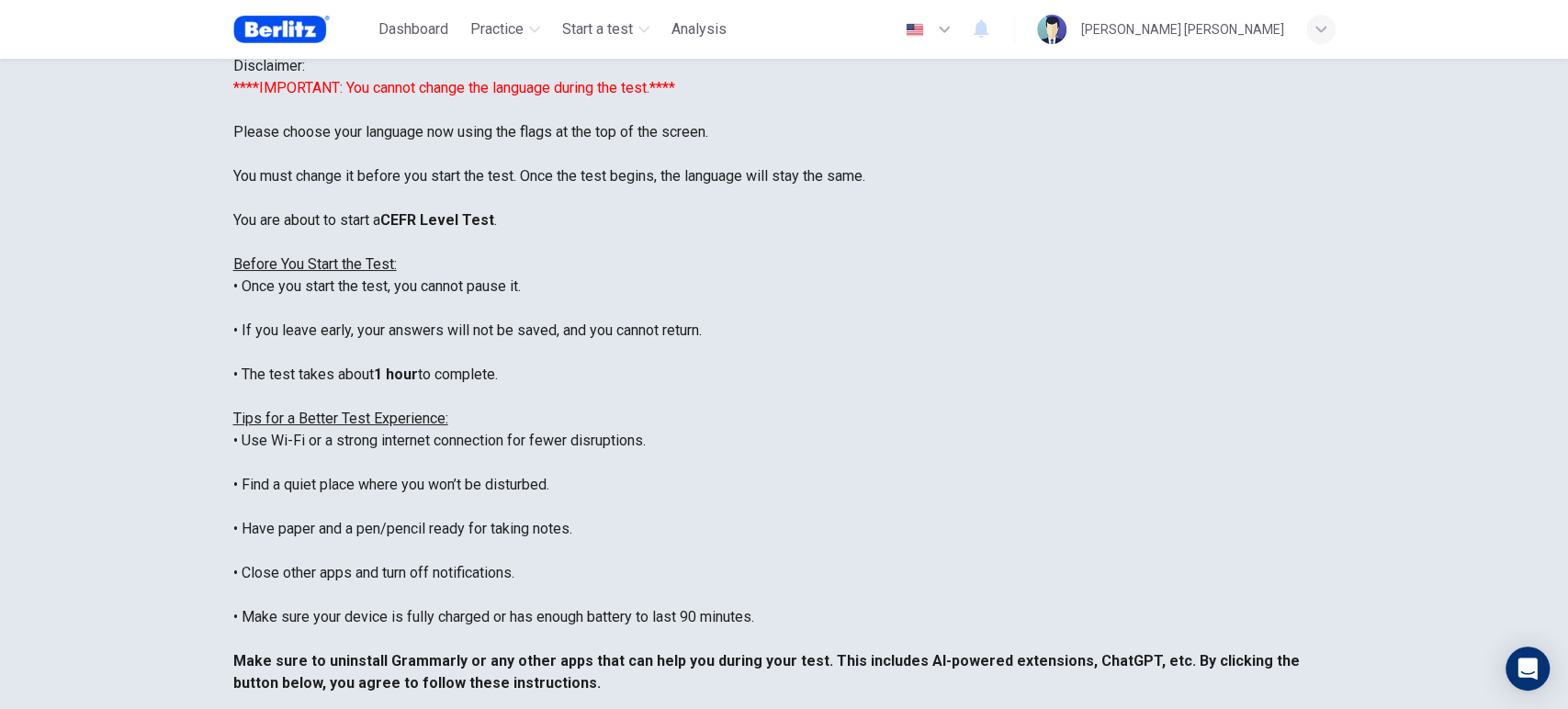
drag, startPoint x: 1161, startPoint y: 485, endPoint x: 1152, endPoint y: 649, distance: 164.2
click at [1152, 649] on div "****IMPORTANT: You cannot change the language during the test.**** Please choos…" at bounding box center [784, 408] width 1102 height 662
click at [957, 501] on div "****IMPORTANT: You cannot change the language during the test.**** Please choos…" at bounding box center [784, 408] width 1102 height 662
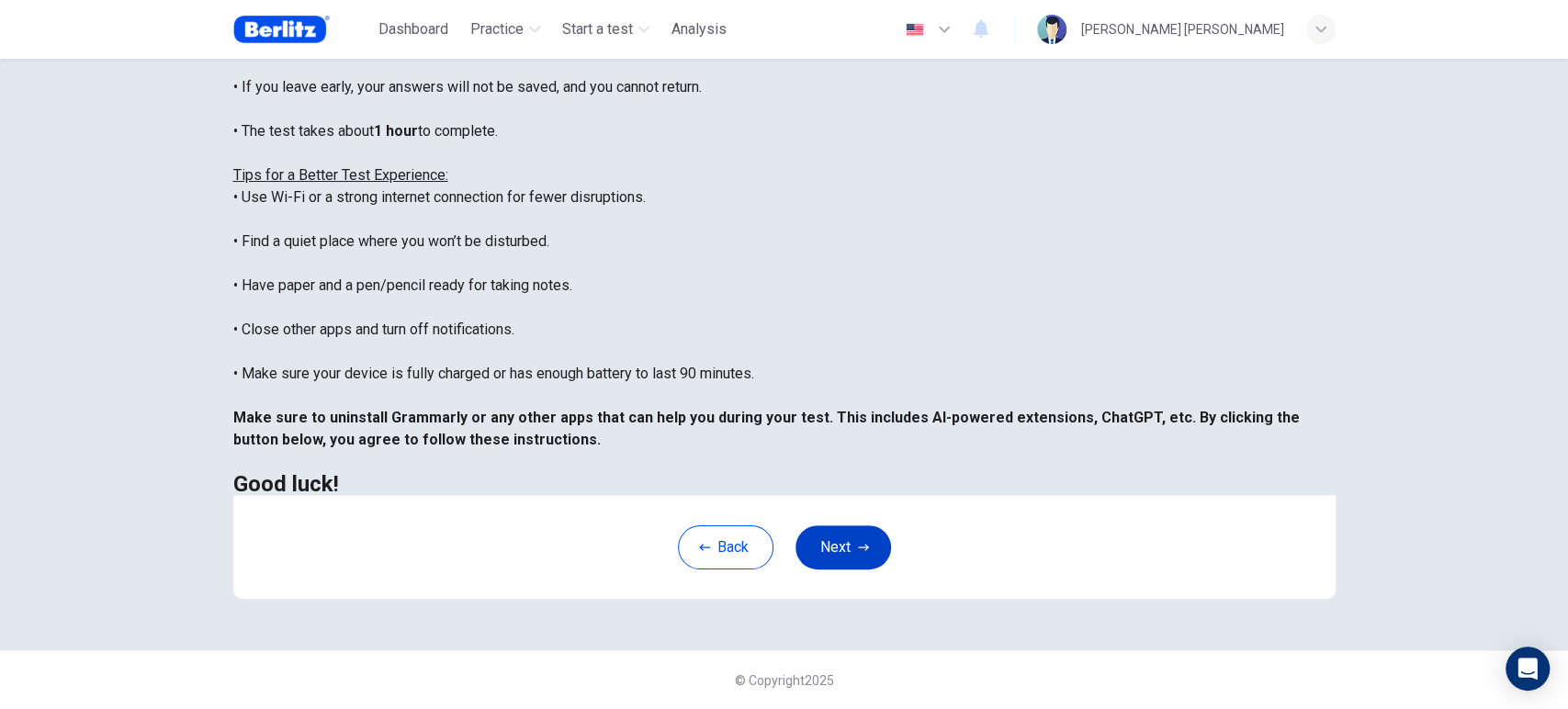
click at [803, 546] on button "Next" at bounding box center [844, 548] width 96 height 44
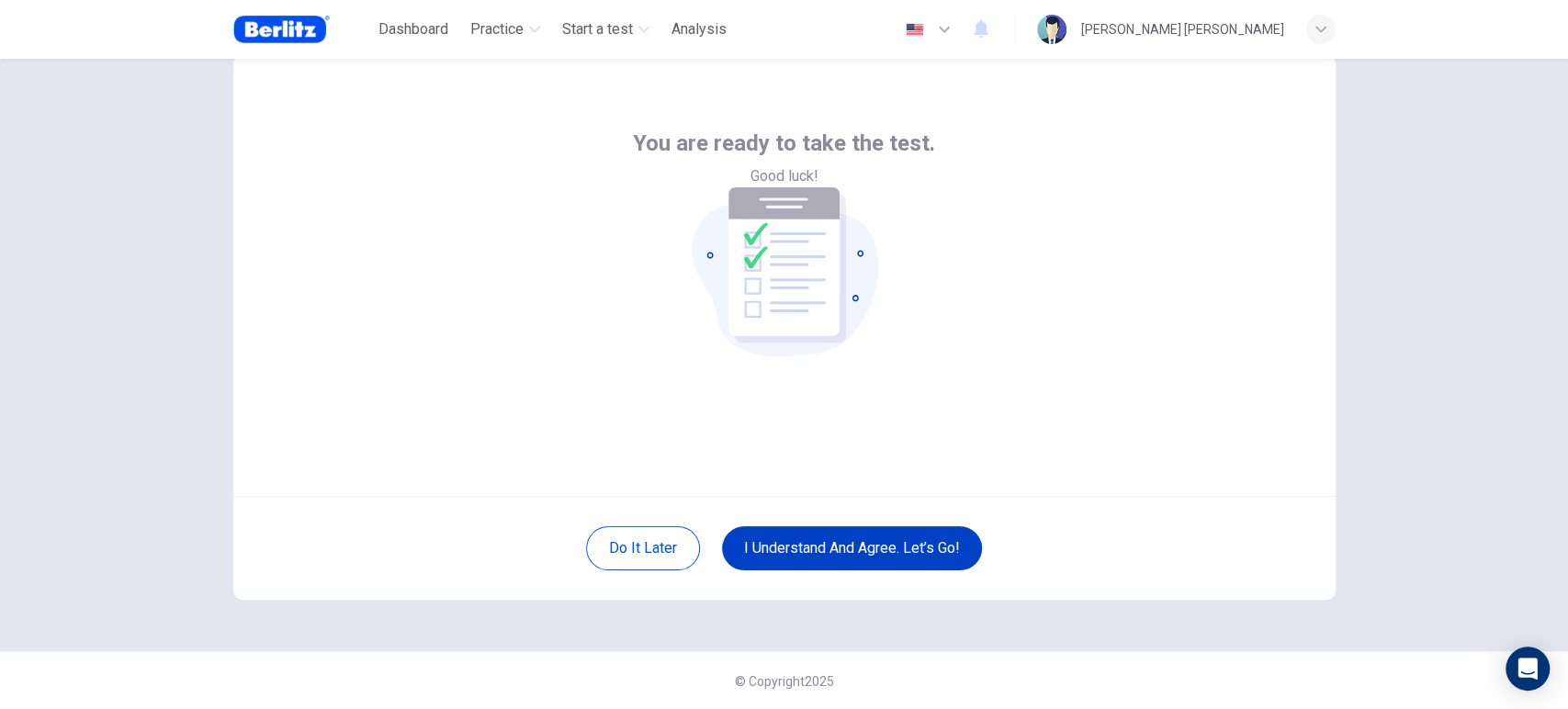
click at [891, 546] on button "I understand and agree. Let’s go!" at bounding box center [852, 549] width 260 height 44
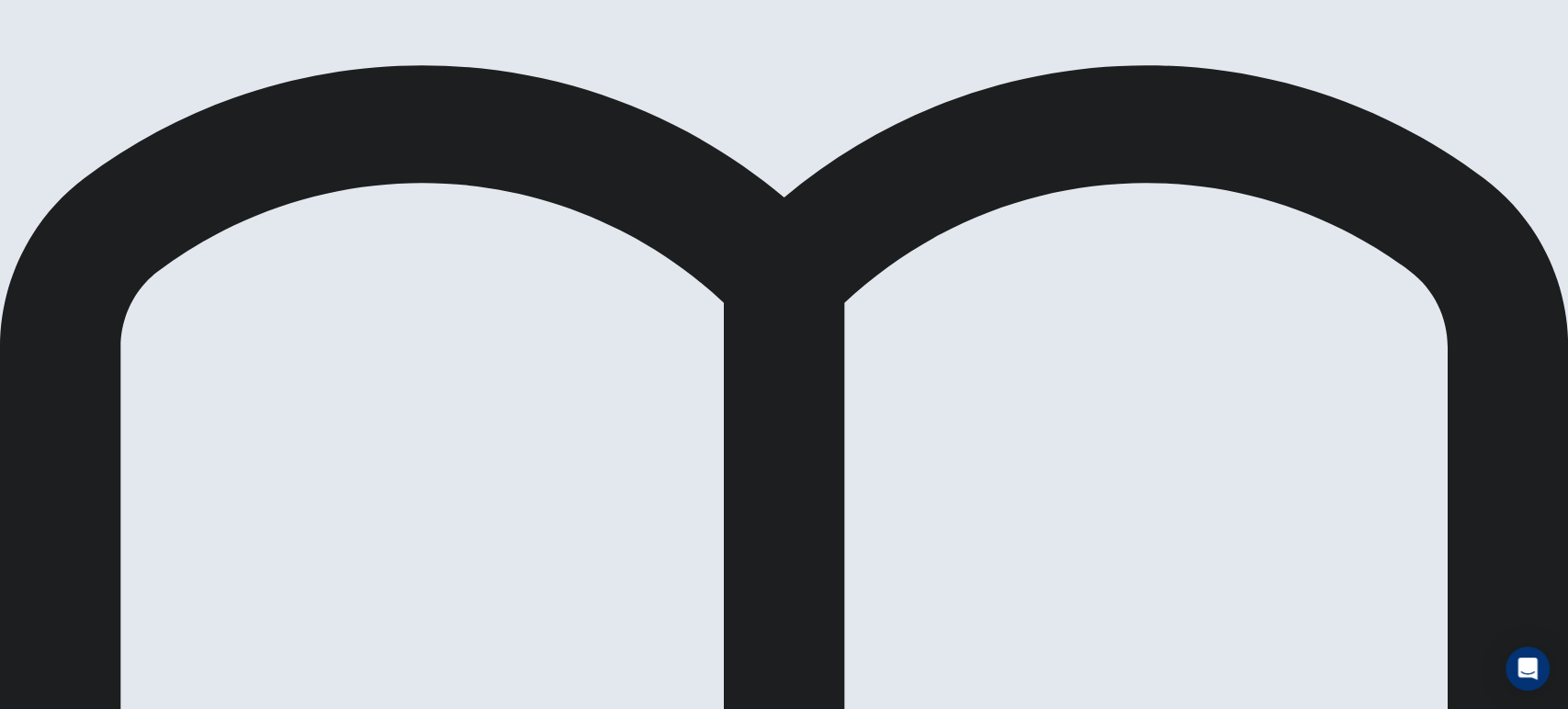
scroll to position [750, 0]
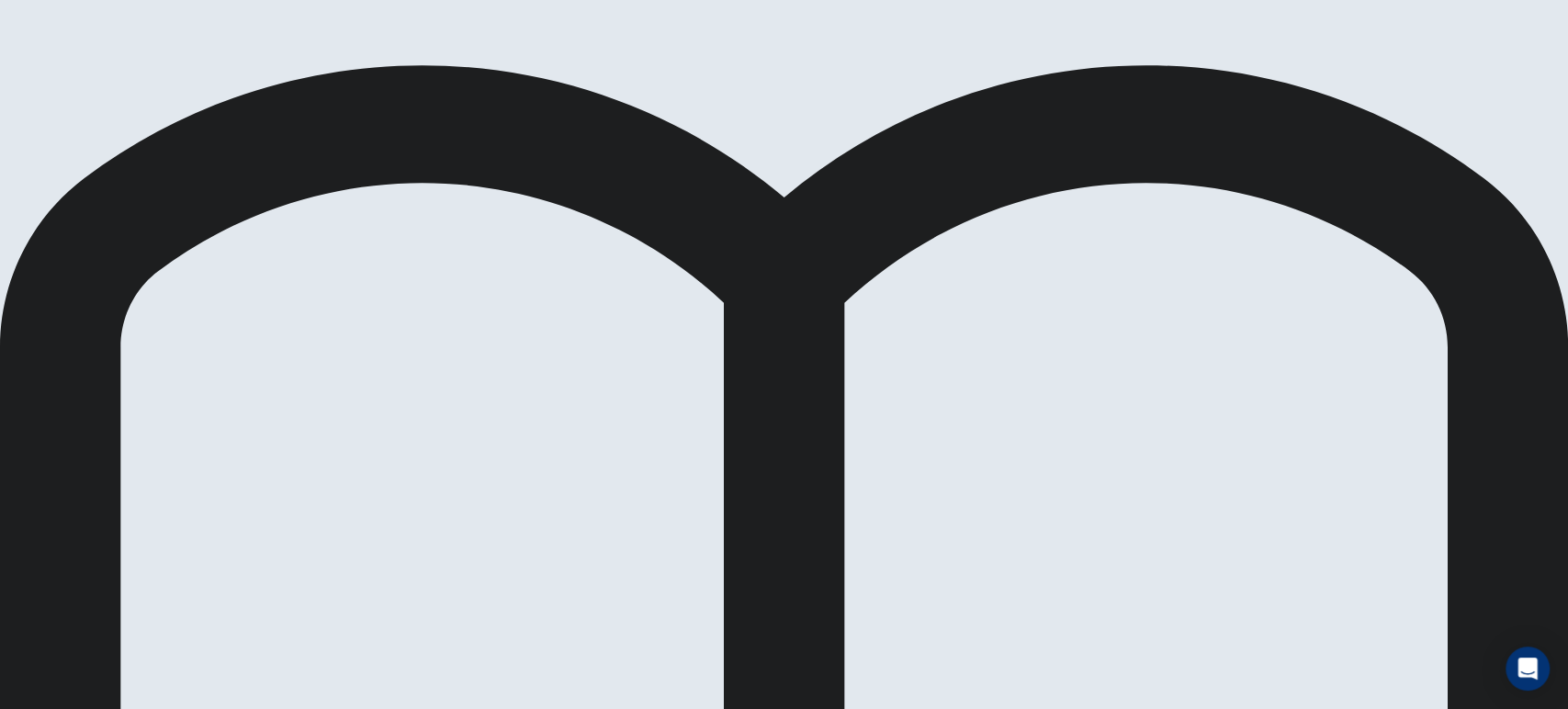
drag, startPoint x: 367, startPoint y: 459, endPoint x: 657, endPoint y: 376, distance: 301.6
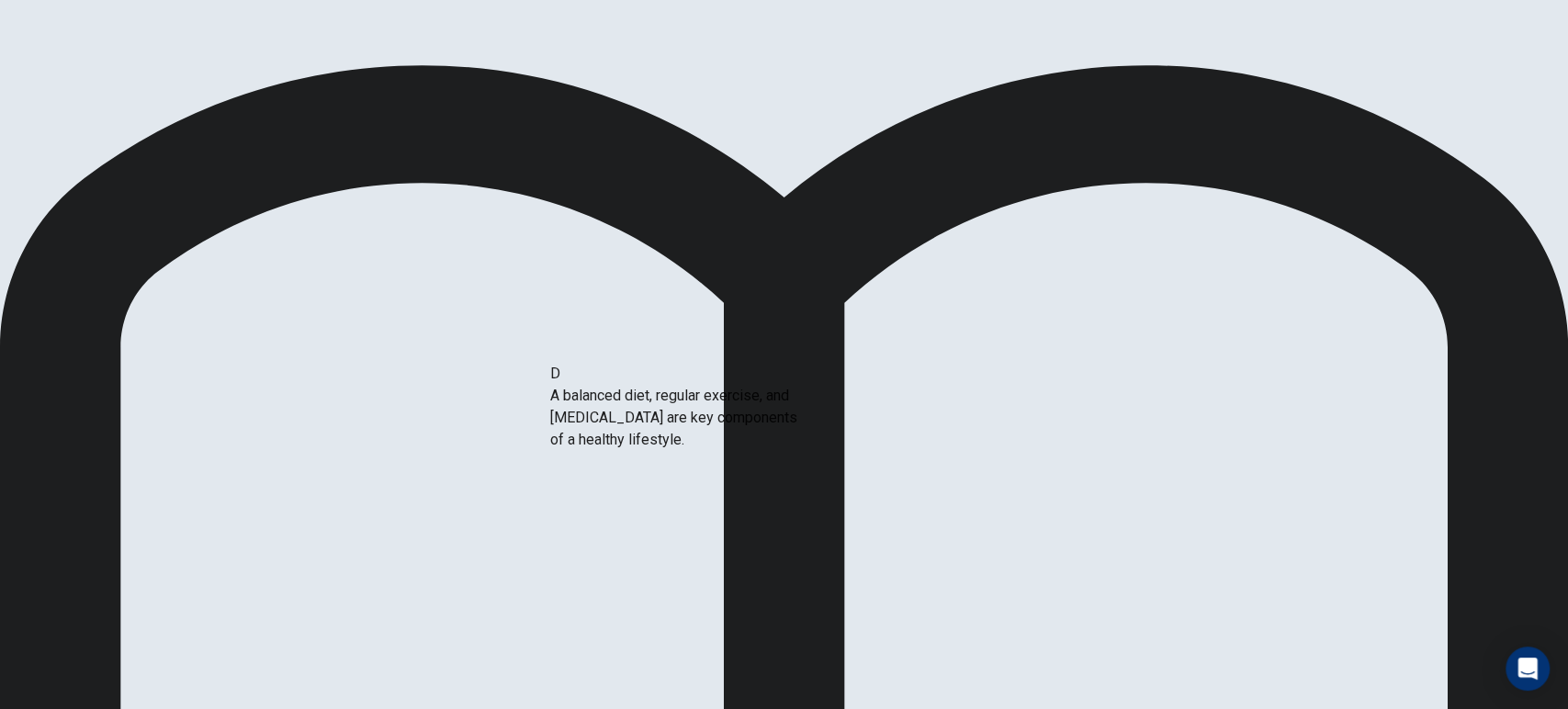
drag, startPoint x: 382, startPoint y: 461, endPoint x: 690, endPoint y: 410, distance: 312.2
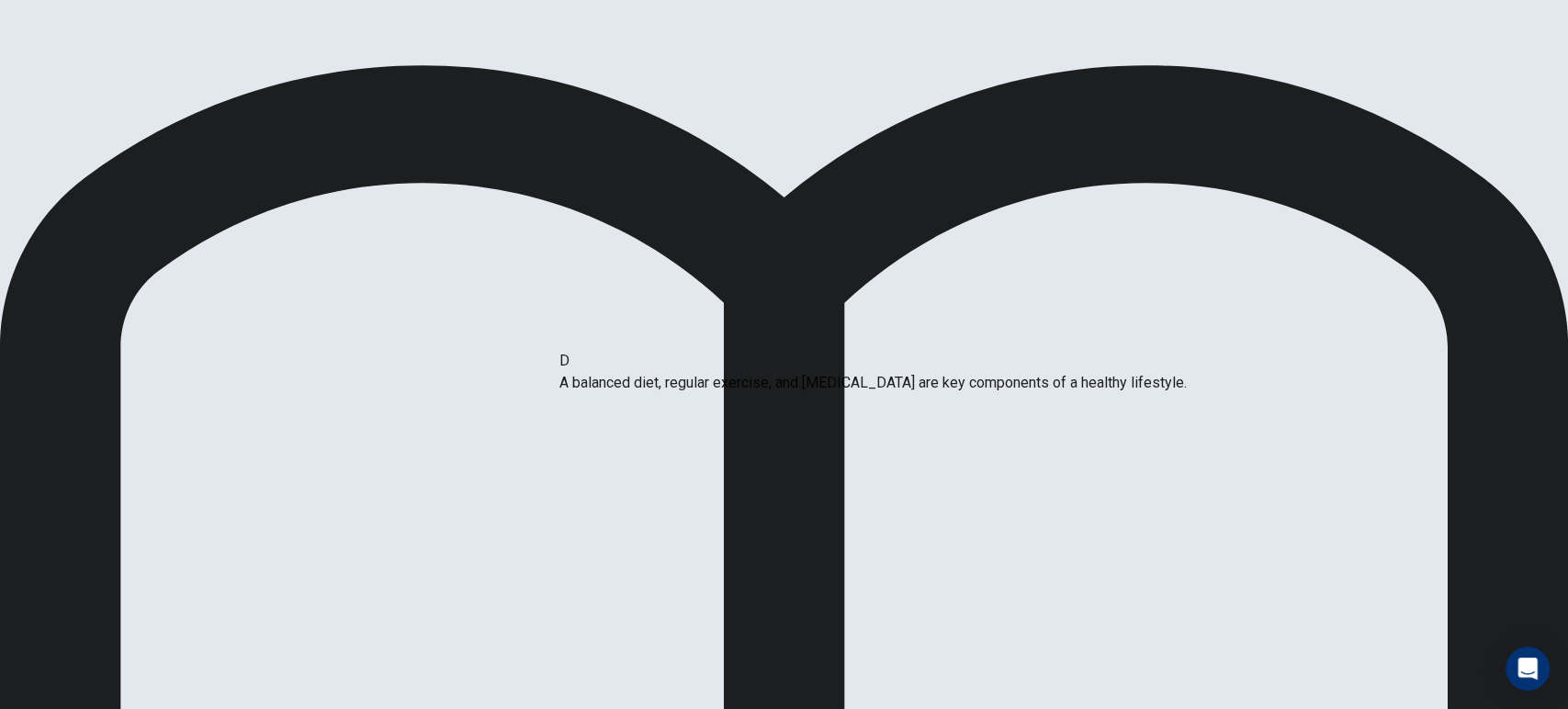
drag, startPoint x: 685, startPoint y: 458, endPoint x: 667, endPoint y: 372, distance: 87.9
drag, startPoint x: 628, startPoint y: 444, endPoint x: 634, endPoint y: 360, distance: 84.2
drag, startPoint x: 544, startPoint y: 468, endPoint x: 541, endPoint y: 511, distance: 43.1
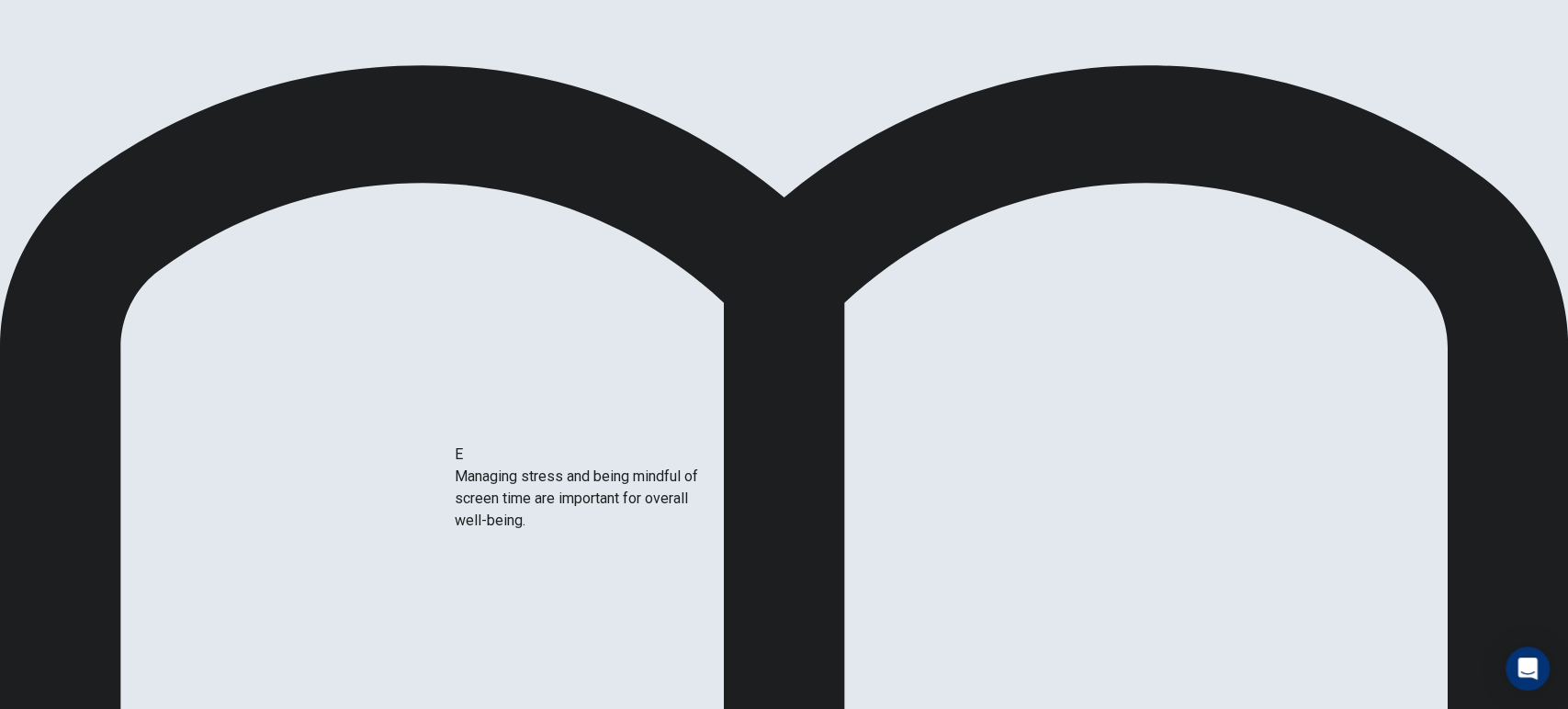
drag, startPoint x: 433, startPoint y: 477, endPoint x: 640, endPoint y: 508, distance: 209.3
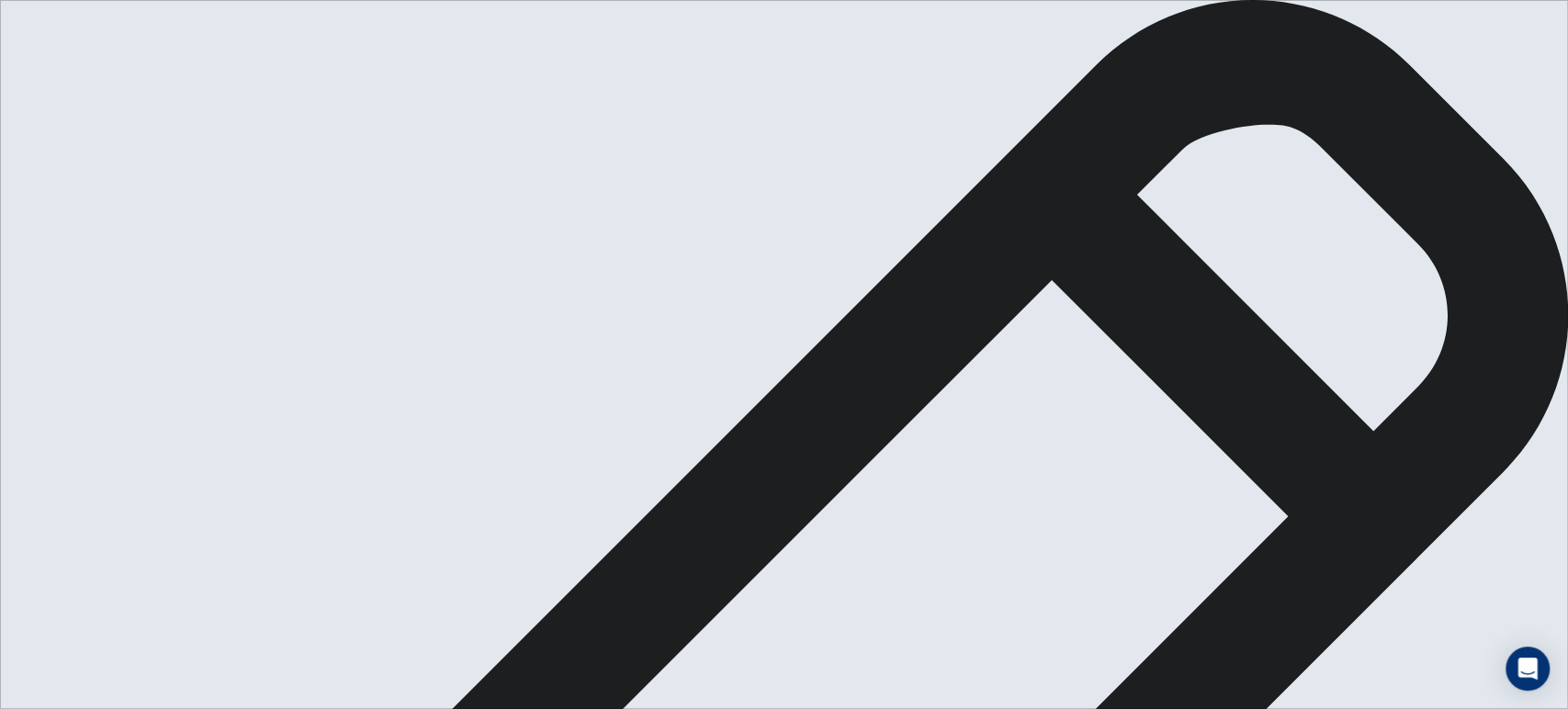
drag, startPoint x: 1003, startPoint y: 333, endPoint x: 1014, endPoint y: 334, distance: 11.0
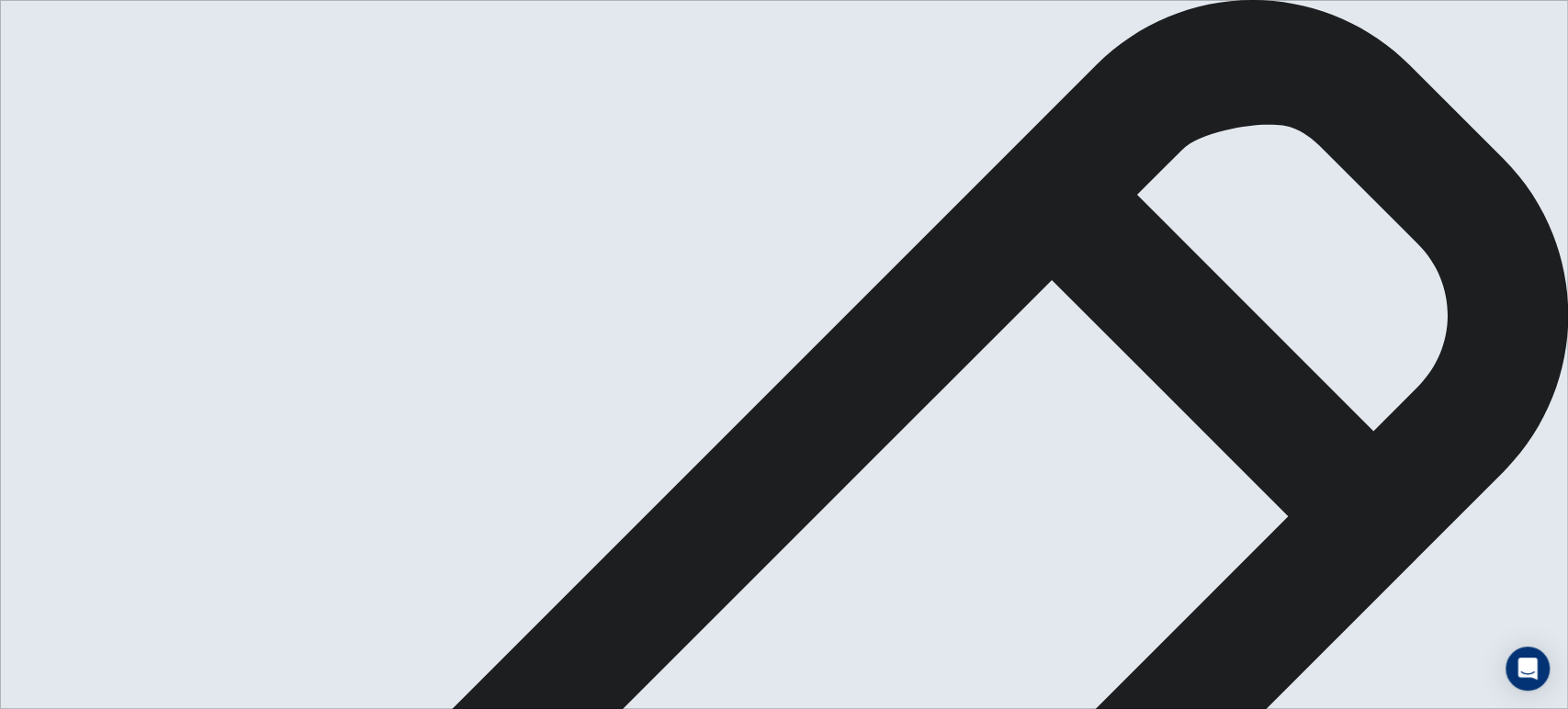
drag, startPoint x: 1058, startPoint y: 271, endPoint x: 1138, endPoint y: 272, distance: 80.0
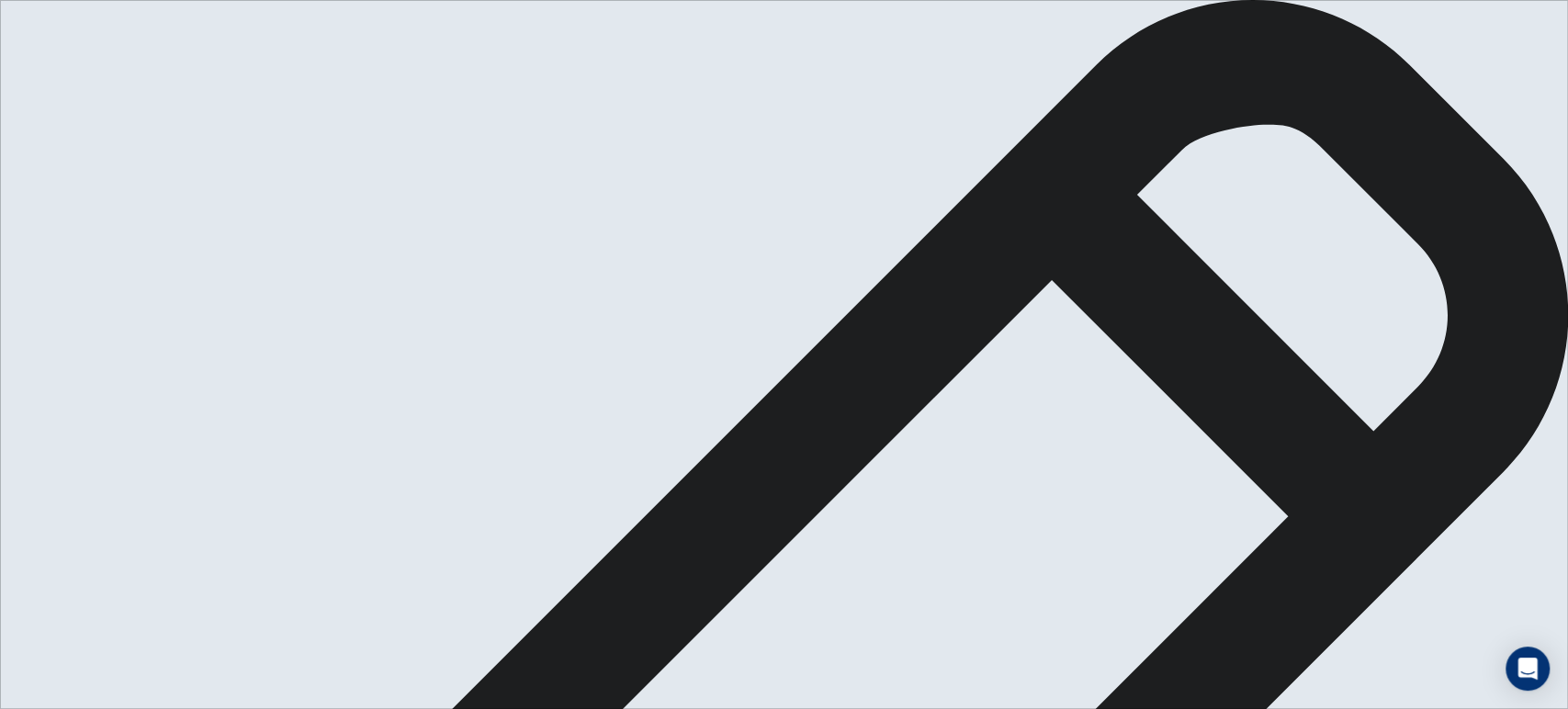
drag, startPoint x: 947, startPoint y: 482, endPoint x: 1194, endPoint y: 471, distance: 247.2
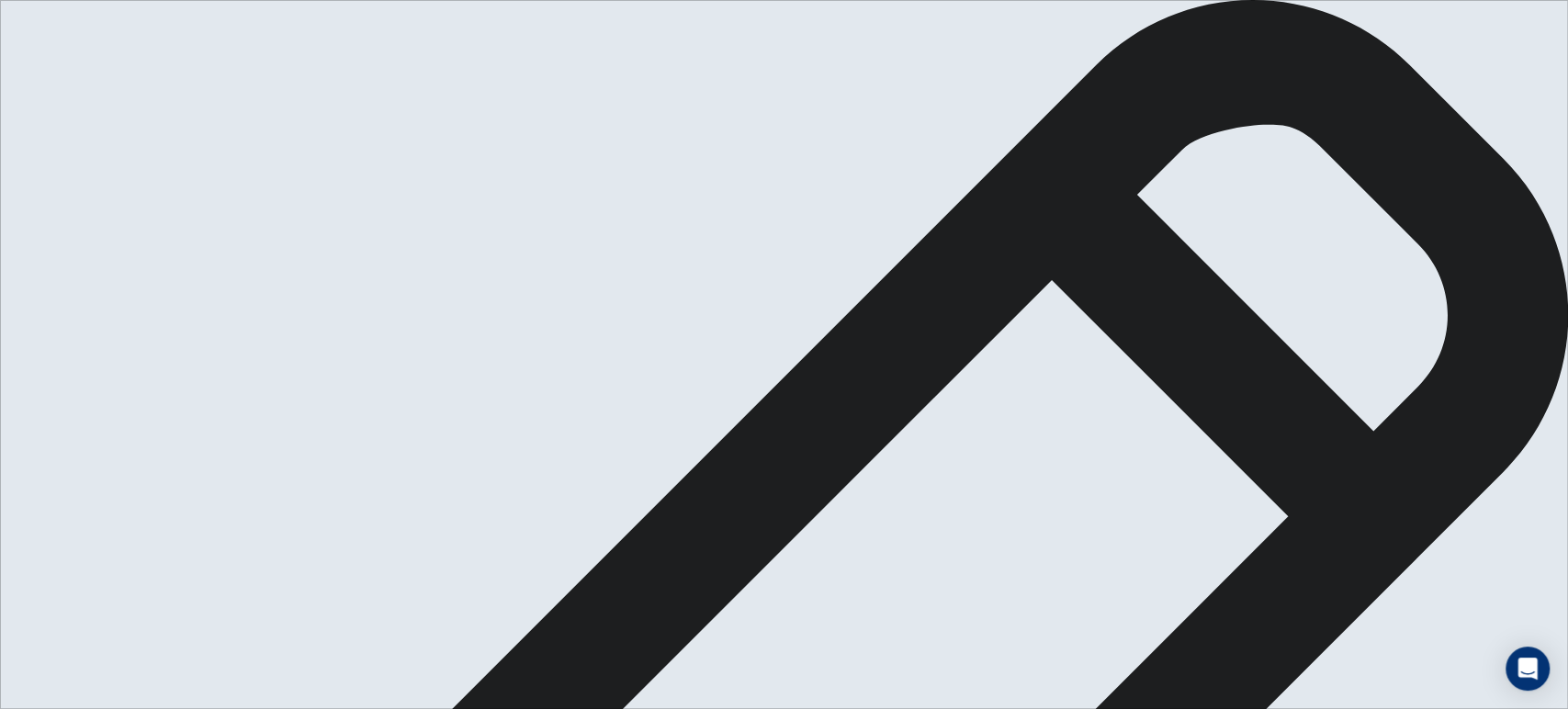
drag, startPoint x: 992, startPoint y: 500, endPoint x: 942, endPoint y: 499, distance: 50.0
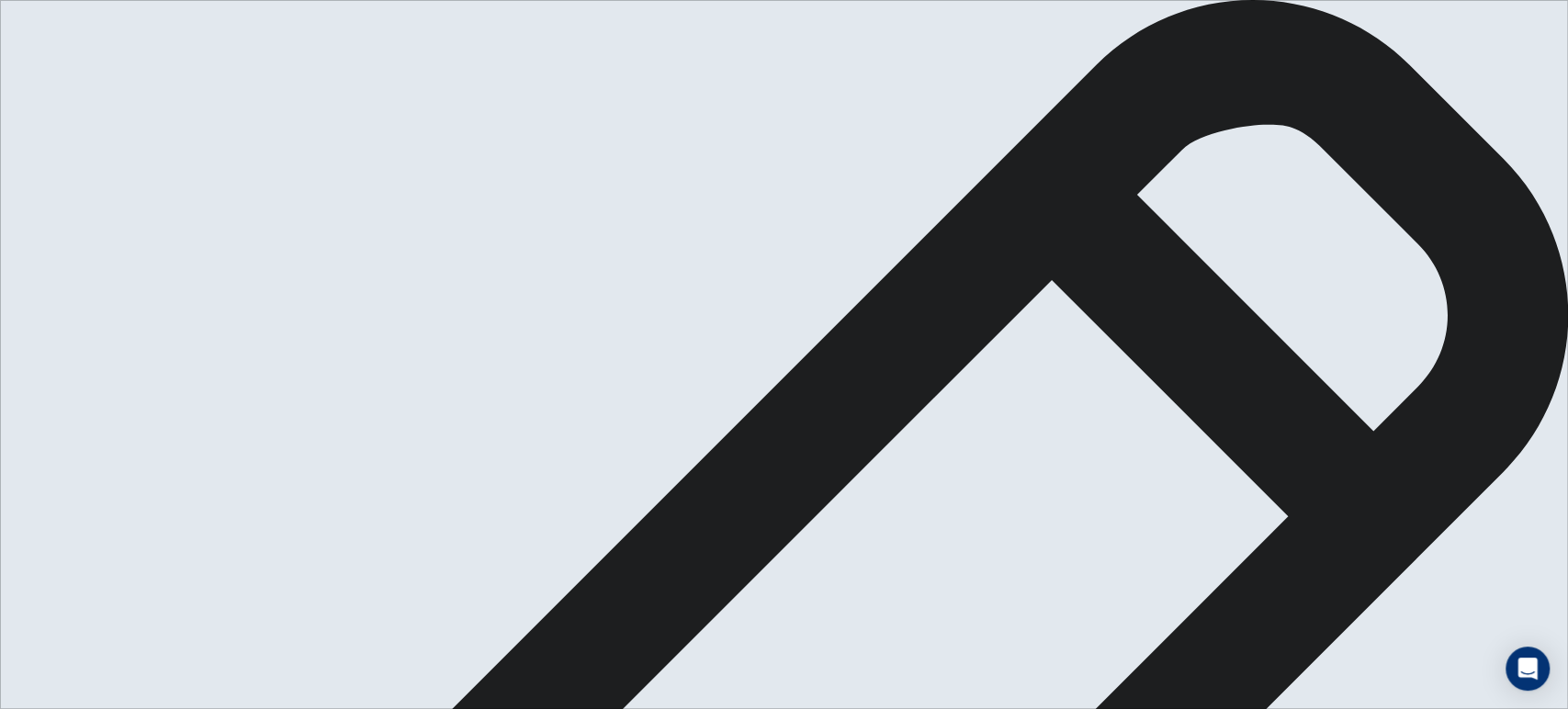
drag, startPoint x: 1120, startPoint y: 532, endPoint x: 995, endPoint y: 524, distance: 125.3
drag, startPoint x: 1217, startPoint y: 294, endPoint x: 1040, endPoint y: 294, distance: 177.0
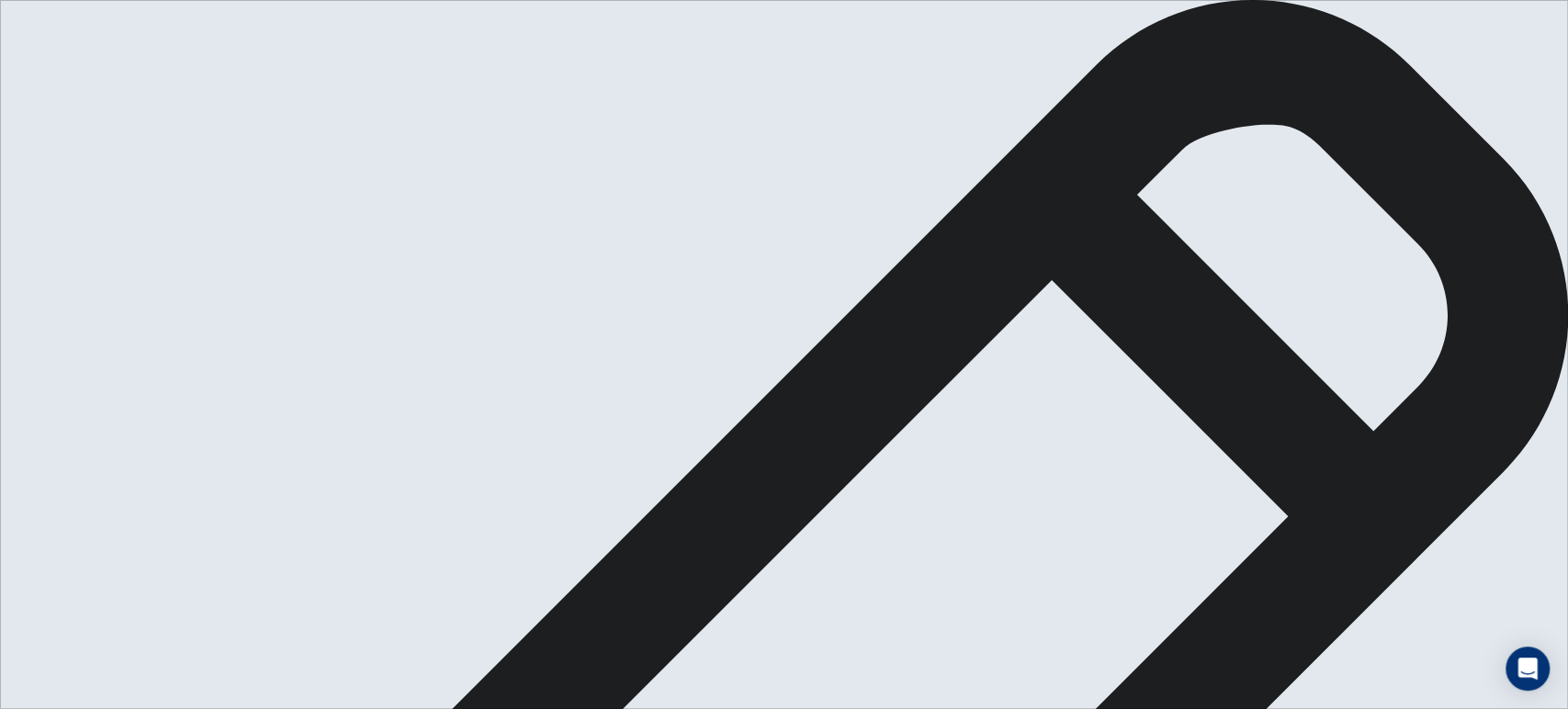
type textarea "**********"
